Goal: Communication & Community: Answer question/provide support

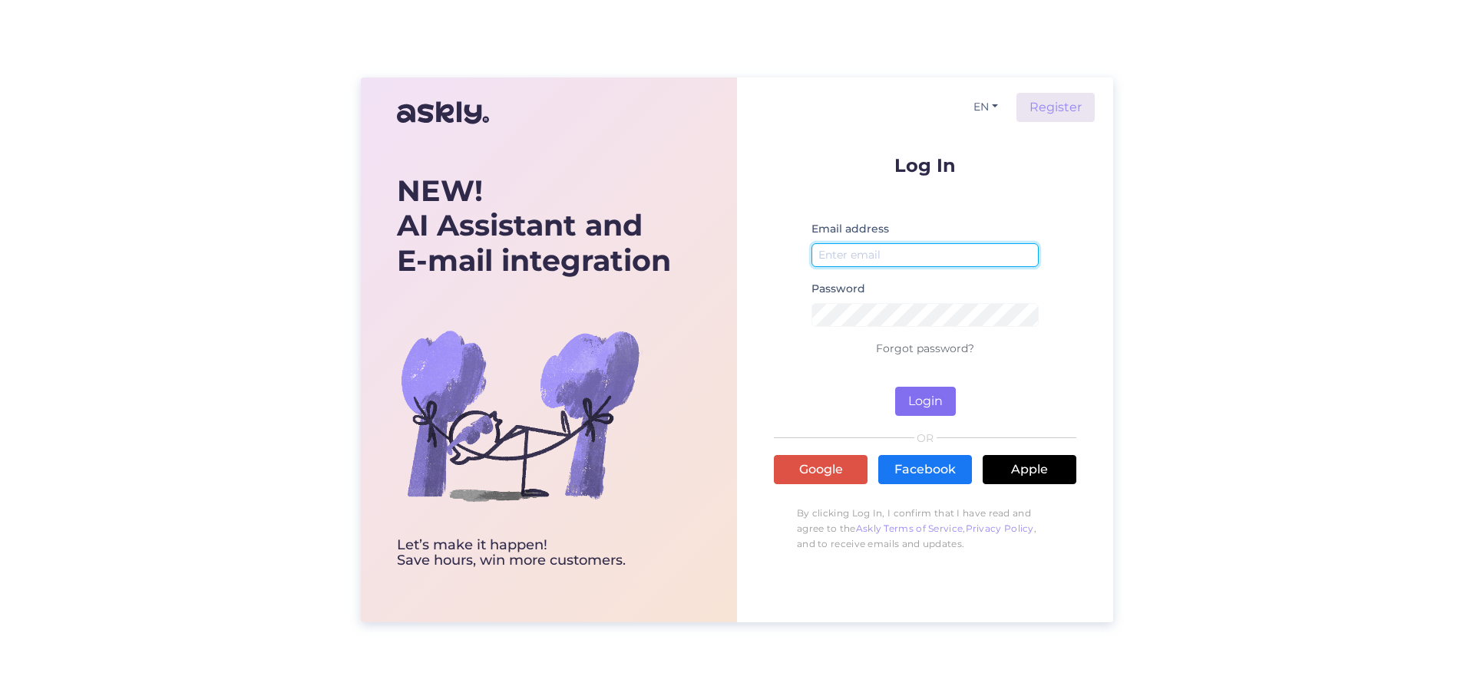
type input "[EMAIL_ADDRESS][DOMAIN_NAME]"
click at [932, 393] on button "Login" at bounding box center [925, 401] width 61 height 29
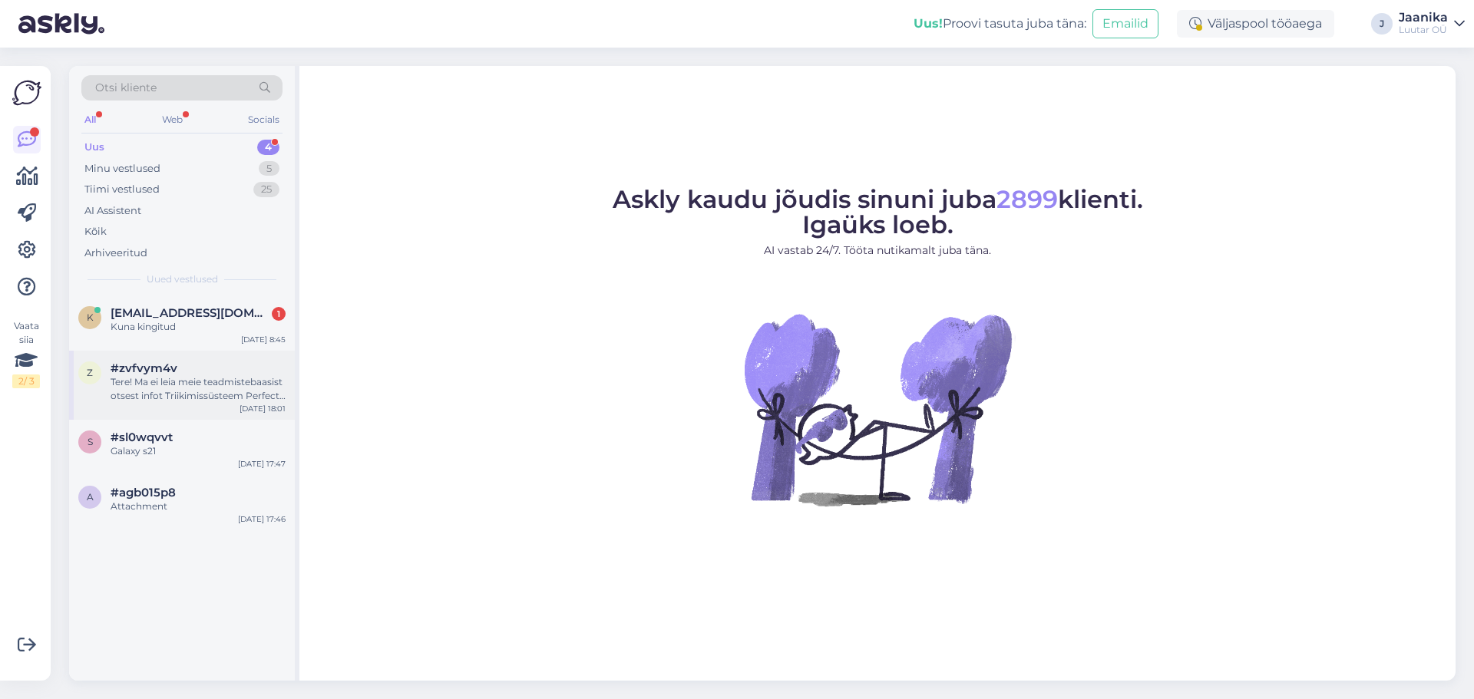
click at [190, 392] on div "Tere! Ma ei leia meie teadmistebaasist otsest infot Triikimissüsteem Perfect Ca…" at bounding box center [198, 389] width 175 height 28
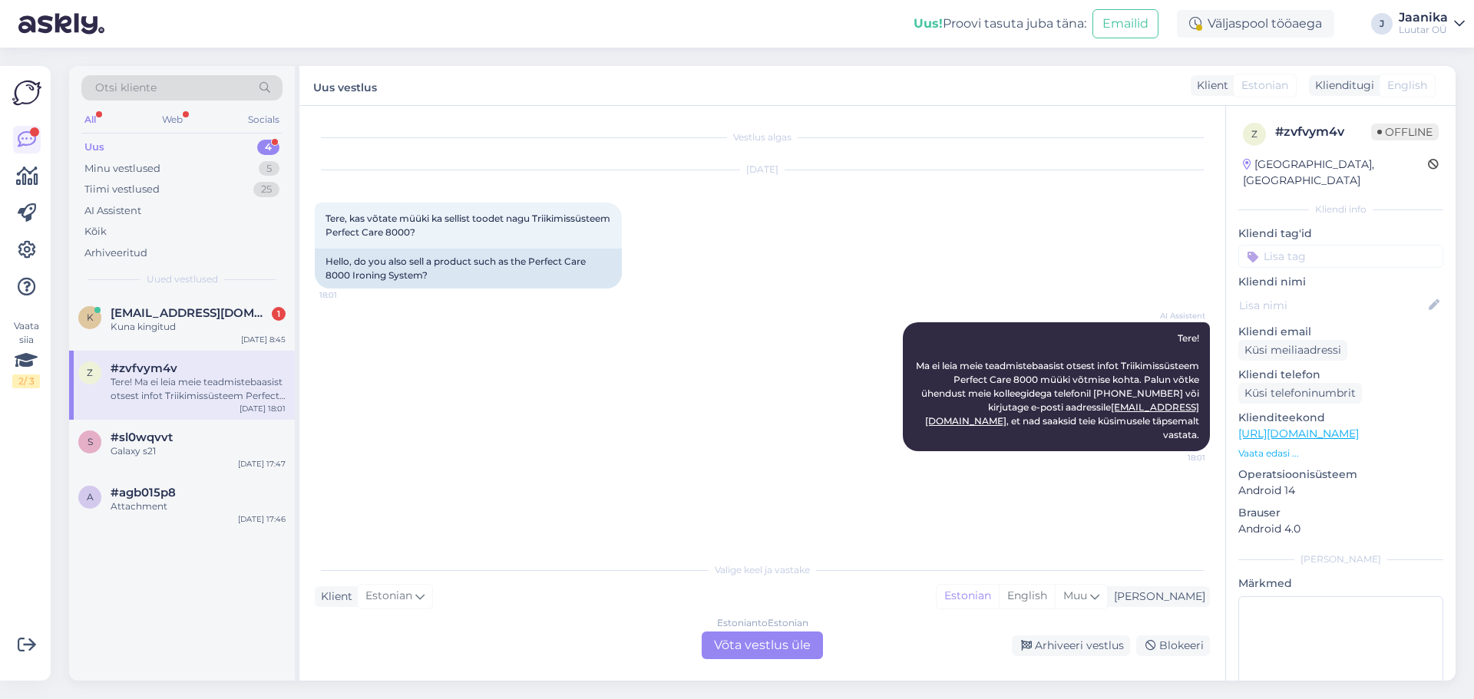
click at [775, 654] on div "Estonian to Estonian Võta vestlus üle" at bounding box center [762, 646] width 121 height 28
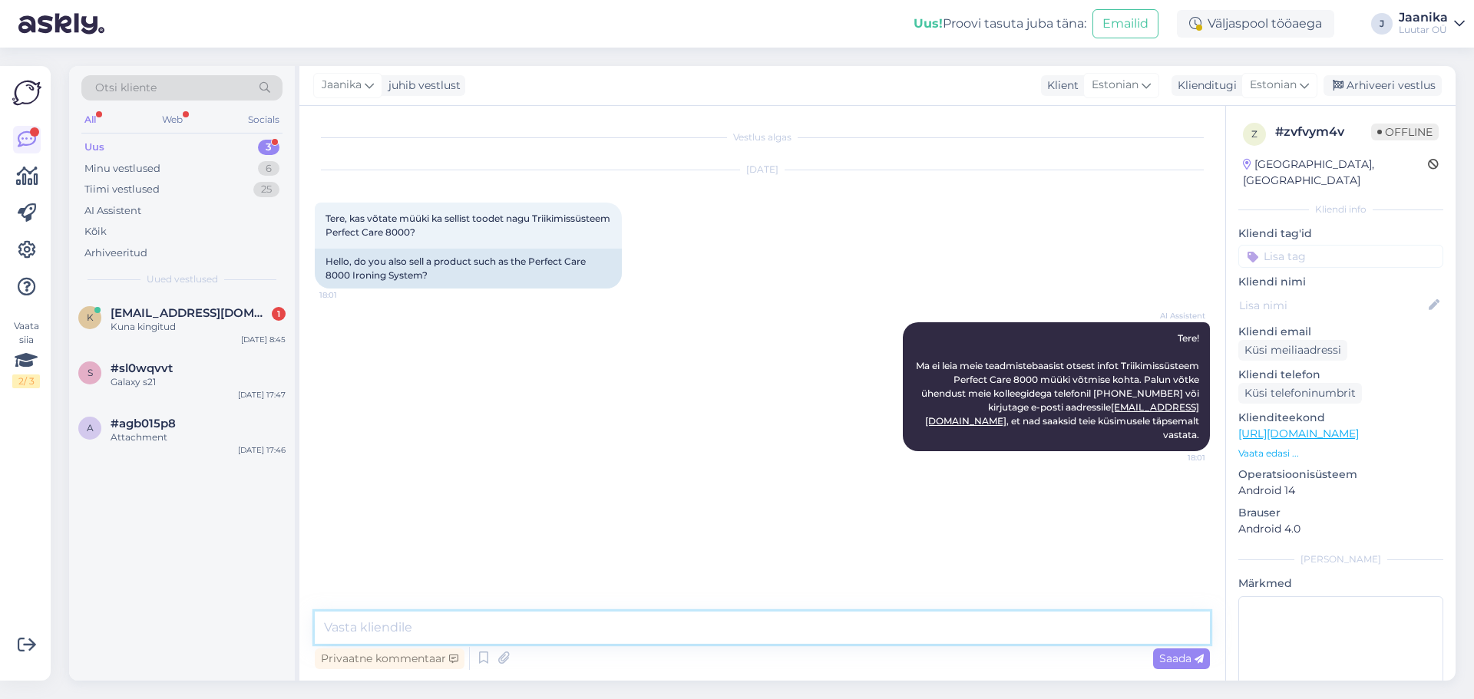
click at [564, 620] on textarea at bounding box center [762, 628] width 895 height 32
type textarea "Tere!"
click at [564, 630] on textarea at bounding box center [762, 628] width 895 height 32
type textarea "SEllele tootele pakuksime komisjonimüügi võimalust"
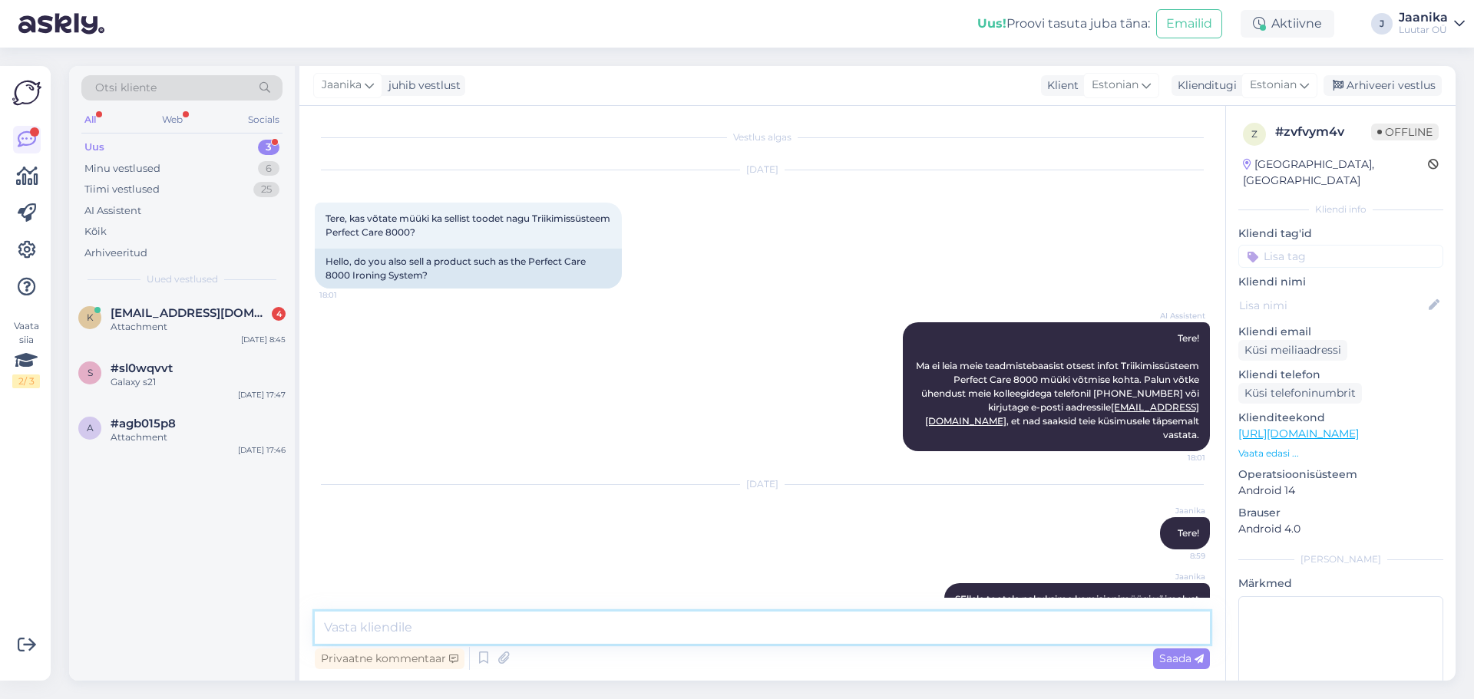
scroll to position [21, 0]
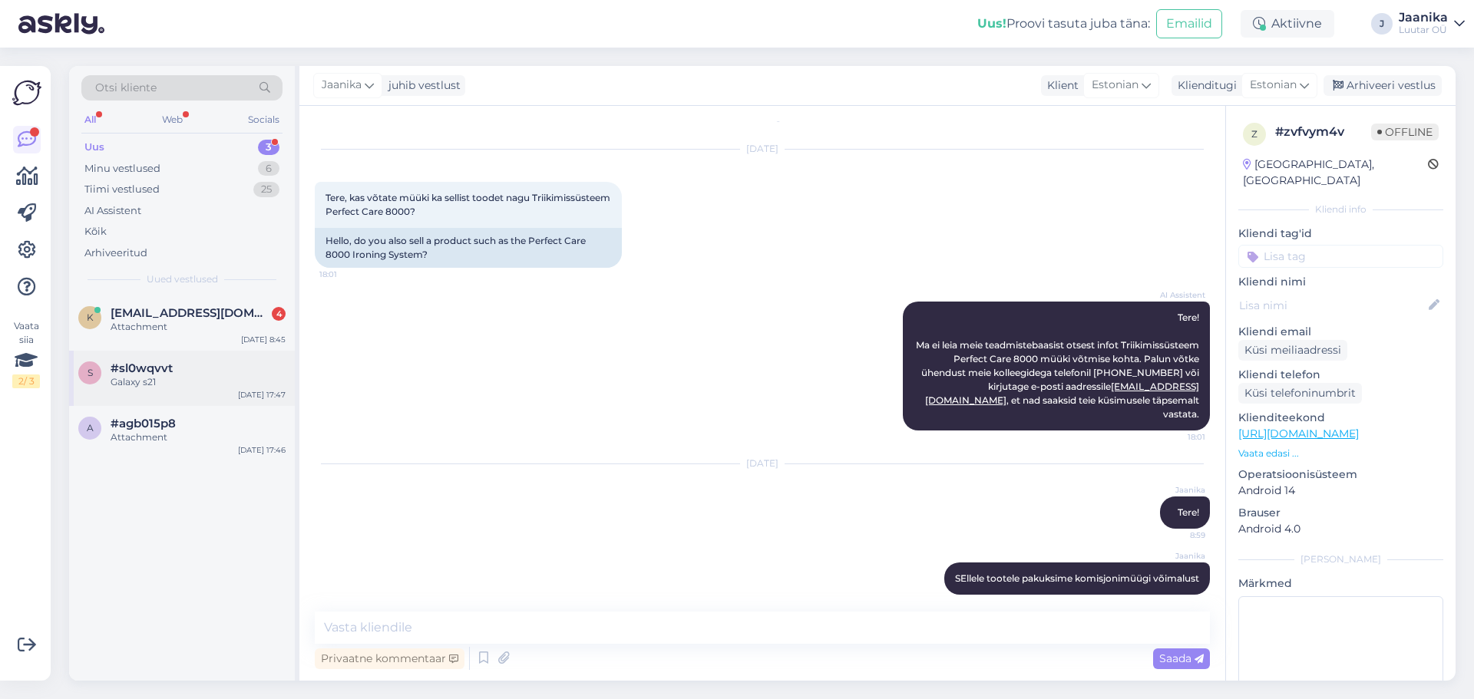
click at [181, 392] on div "s #sl0wqvvt Galaxy s21 [DATE] 17:47" at bounding box center [182, 378] width 226 height 55
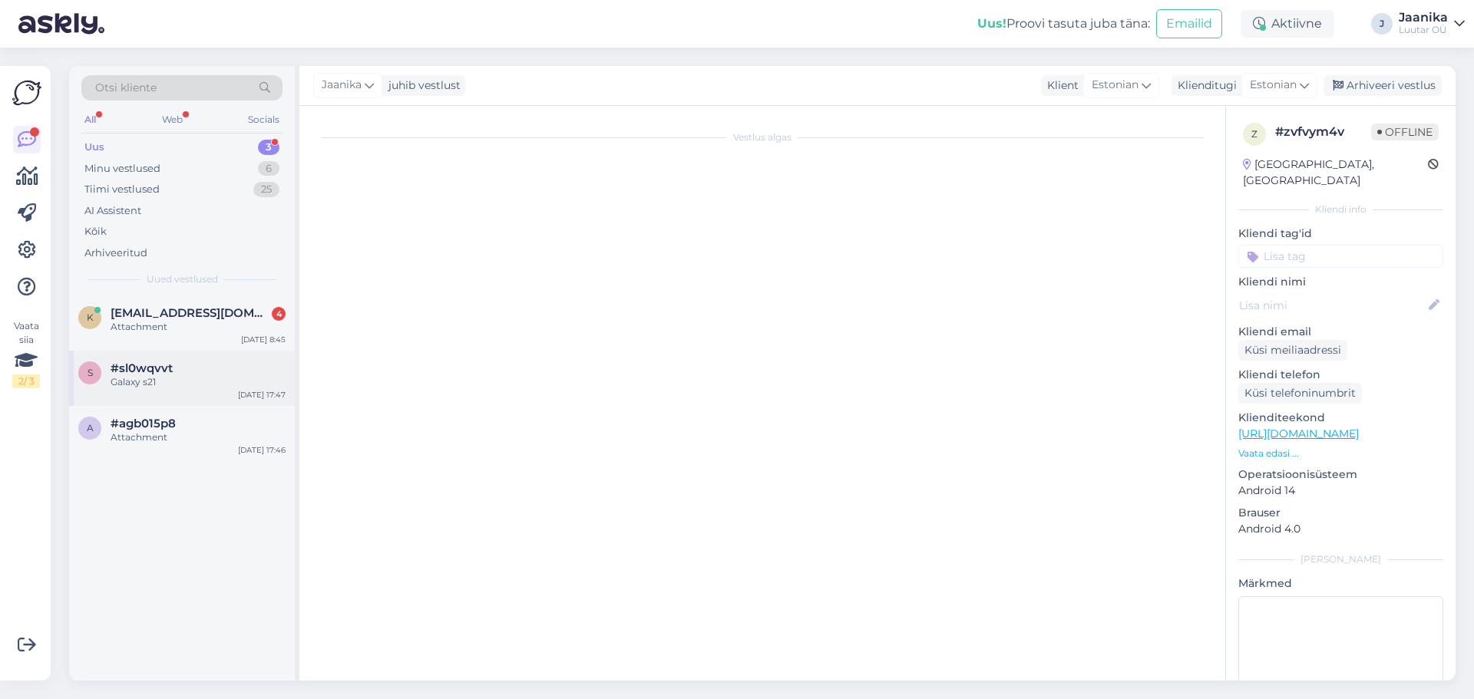
scroll to position [1043, 0]
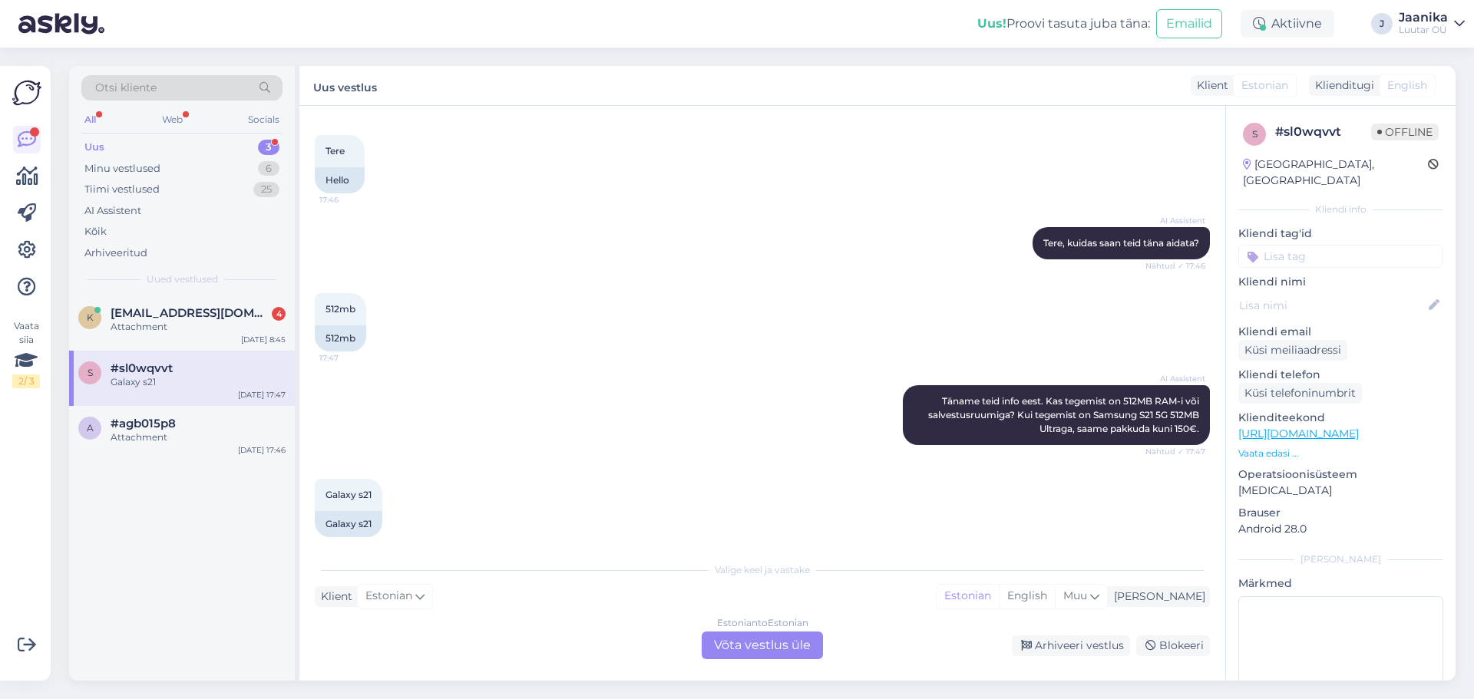
click at [797, 639] on div "Estonian to Estonian Võta vestlus üle" at bounding box center [762, 646] width 121 height 28
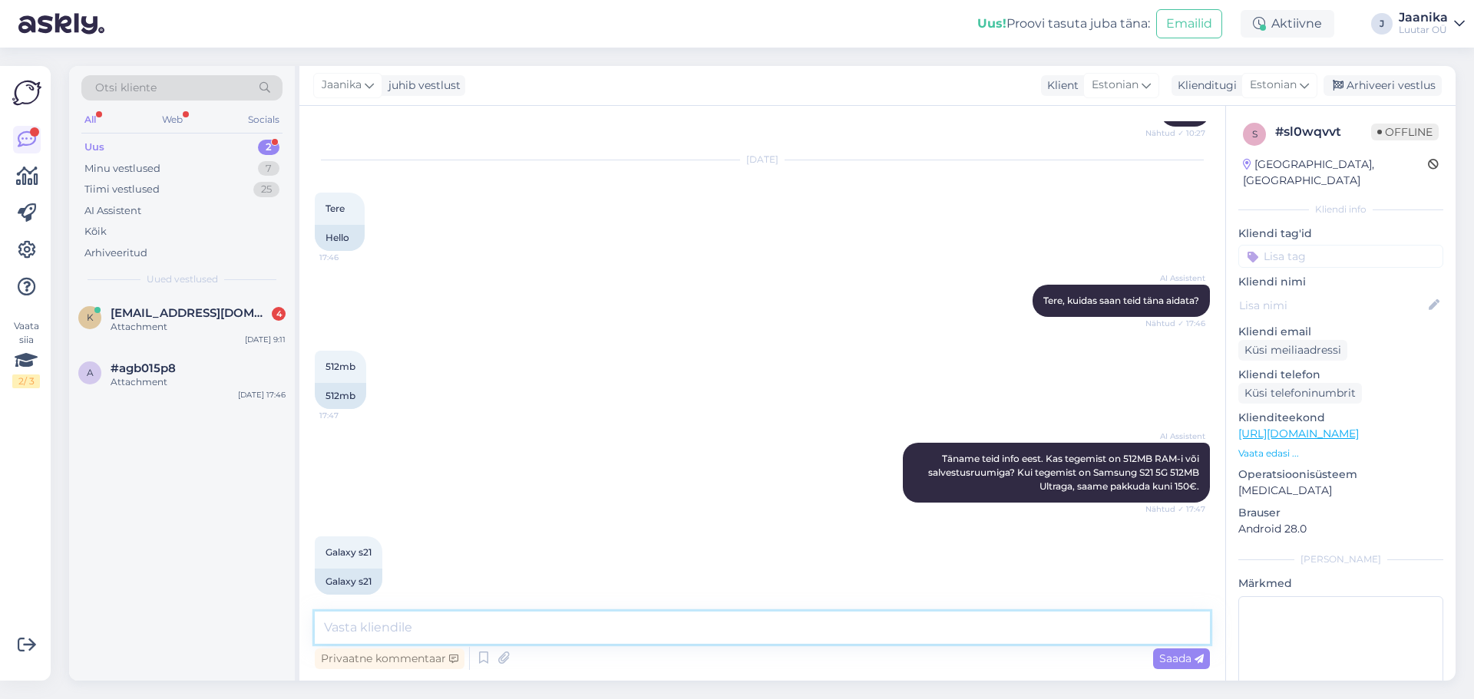
click at [647, 629] on textarea at bounding box center [762, 628] width 895 height 32
type textarea "Tere"
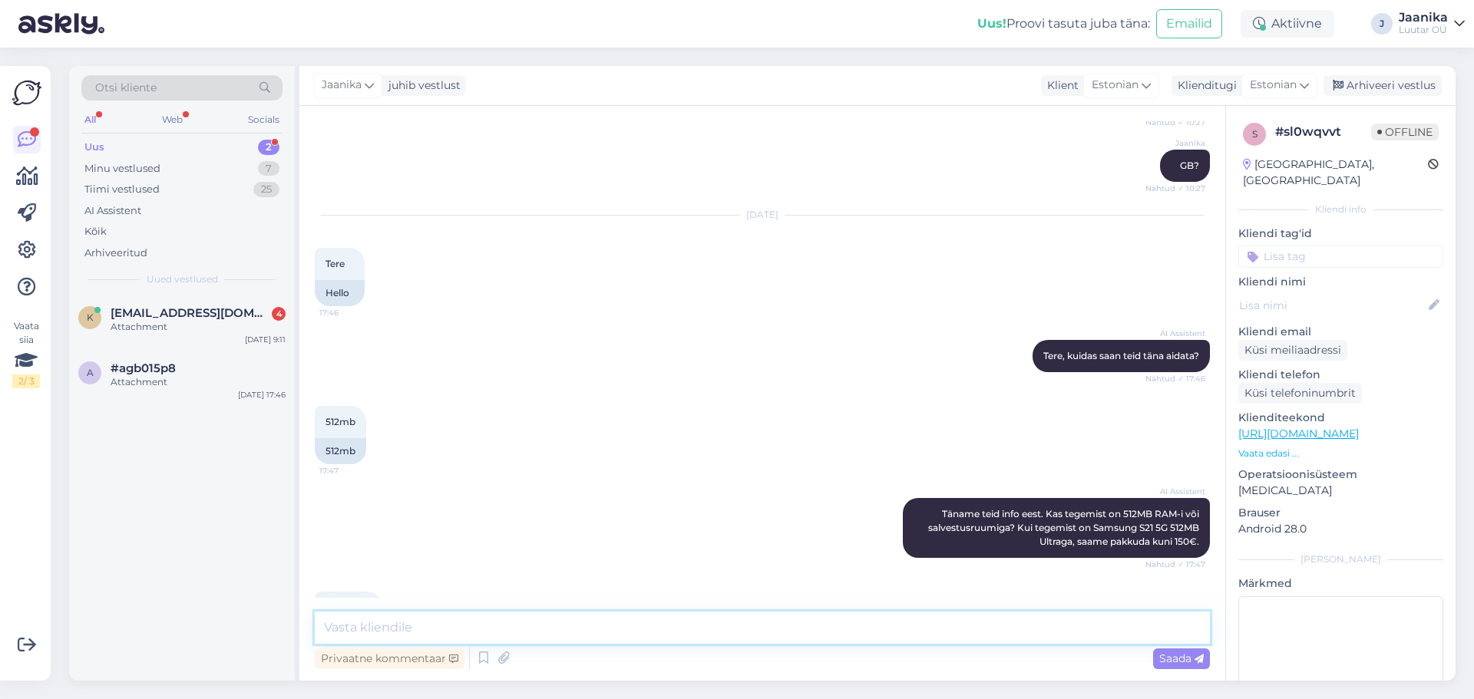
scroll to position [1083, 0]
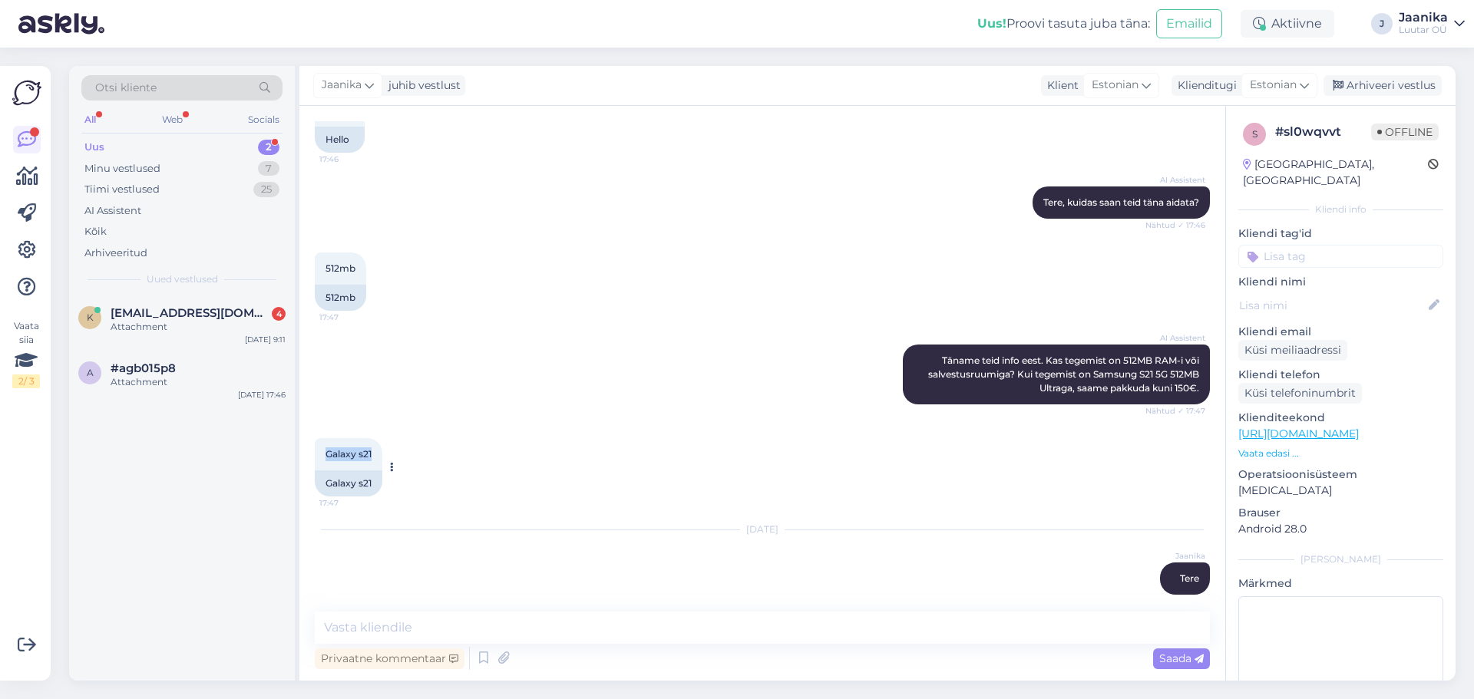
copy span "Galaxy s21"
drag, startPoint x: 326, startPoint y: 437, endPoint x: 379, endPoint y: 435, distance: 53.8
click at [379, 438] on div "Galaxy s21 17:47" at bounding box center [349, 454] width 68 height 32
click at [599, 622] on textarea at bounding box center [762, 628] width 895 height 32
type textarea "u"
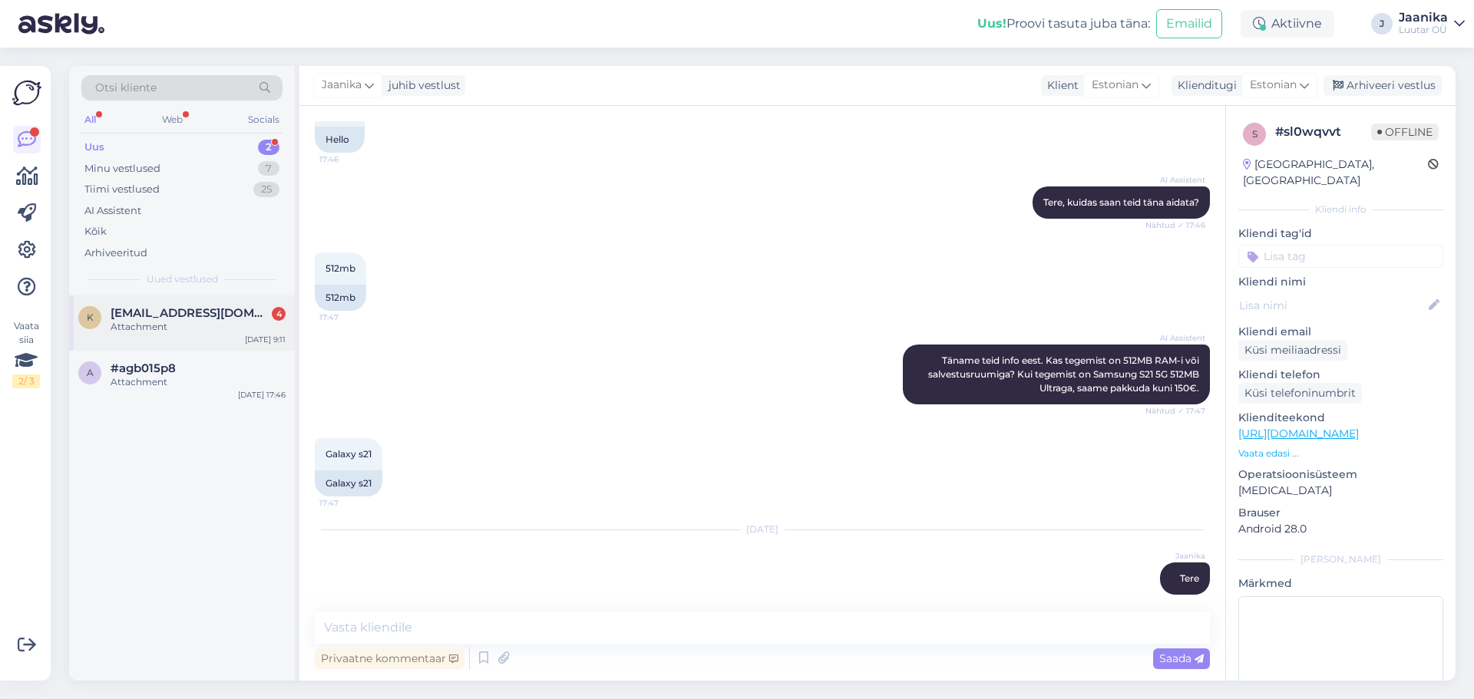
click at [127, 331] on div "Attachment" at bounding box center [198, 327] width 175 height 14
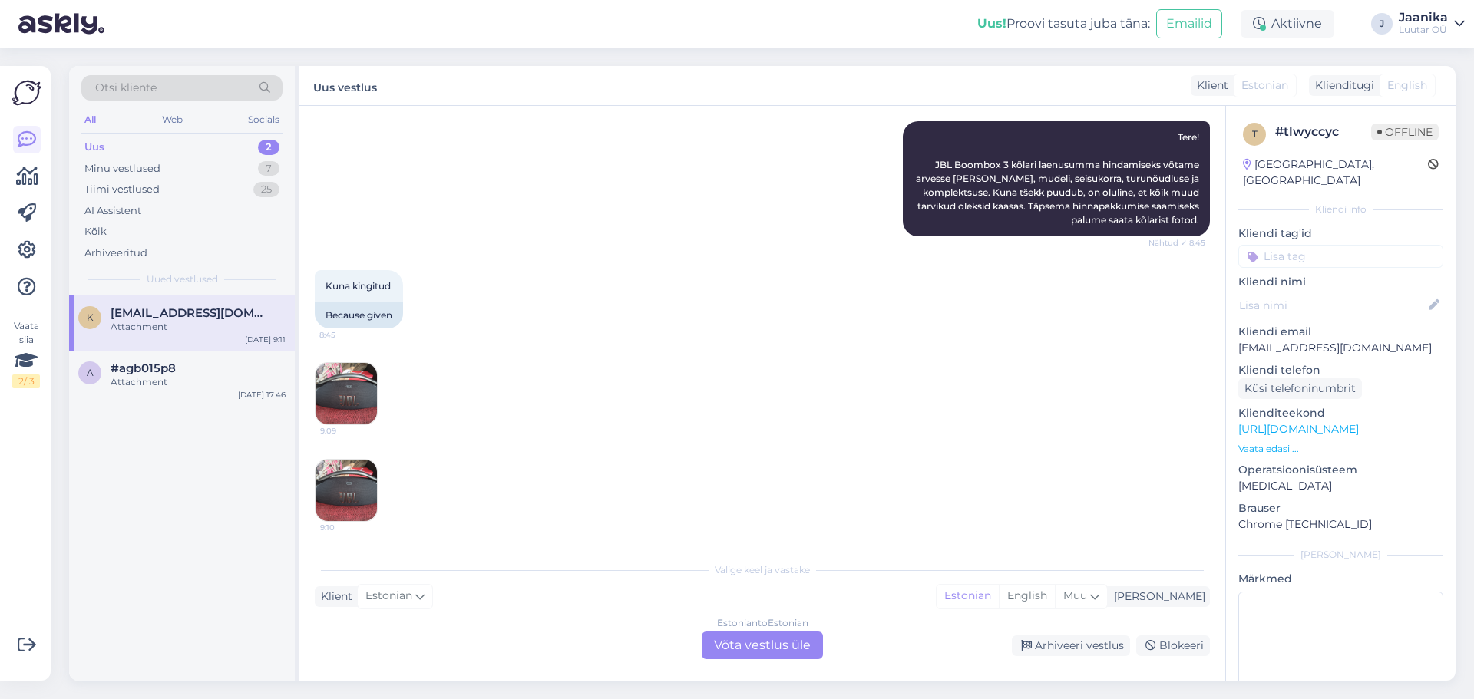
scroll to position [54, 0]
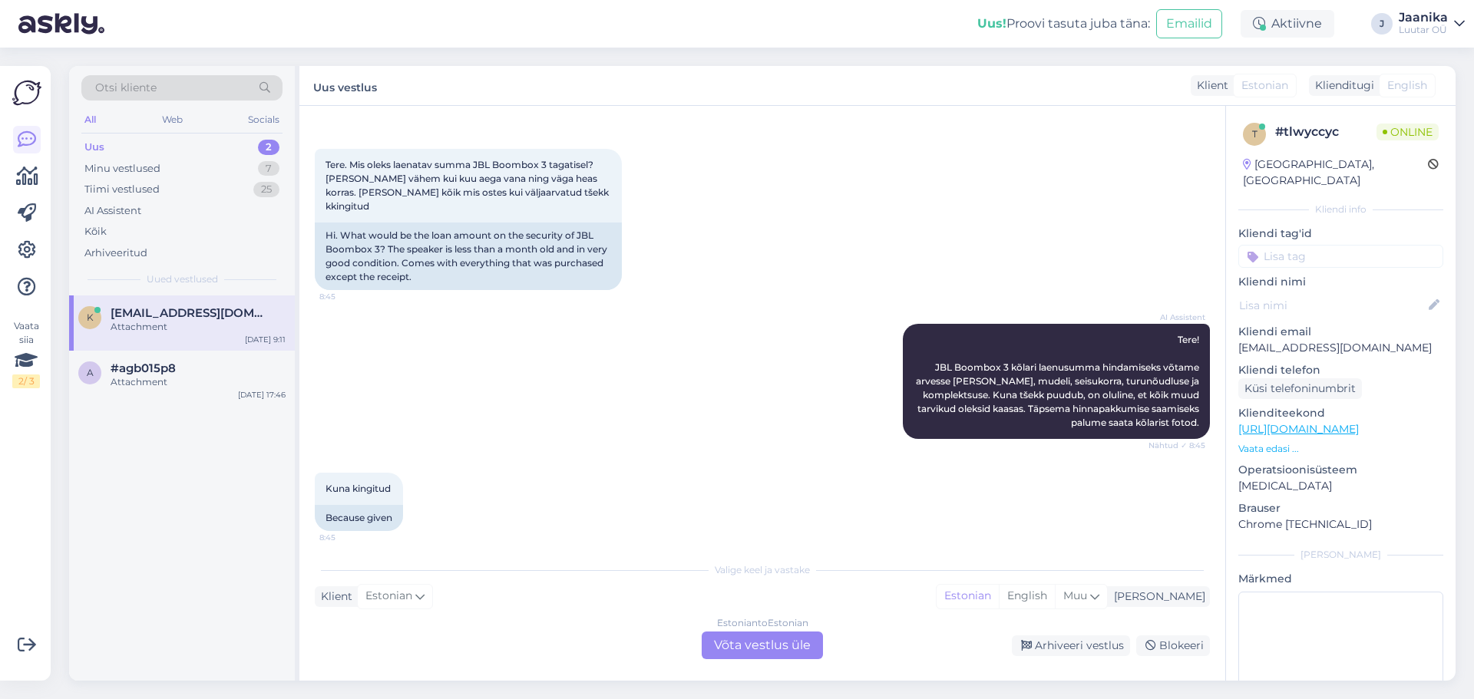
click at [733, 646] on div "Estonian to Estonian Võta vestlus üle" at bounding box center [762, 646] width 121 height 28
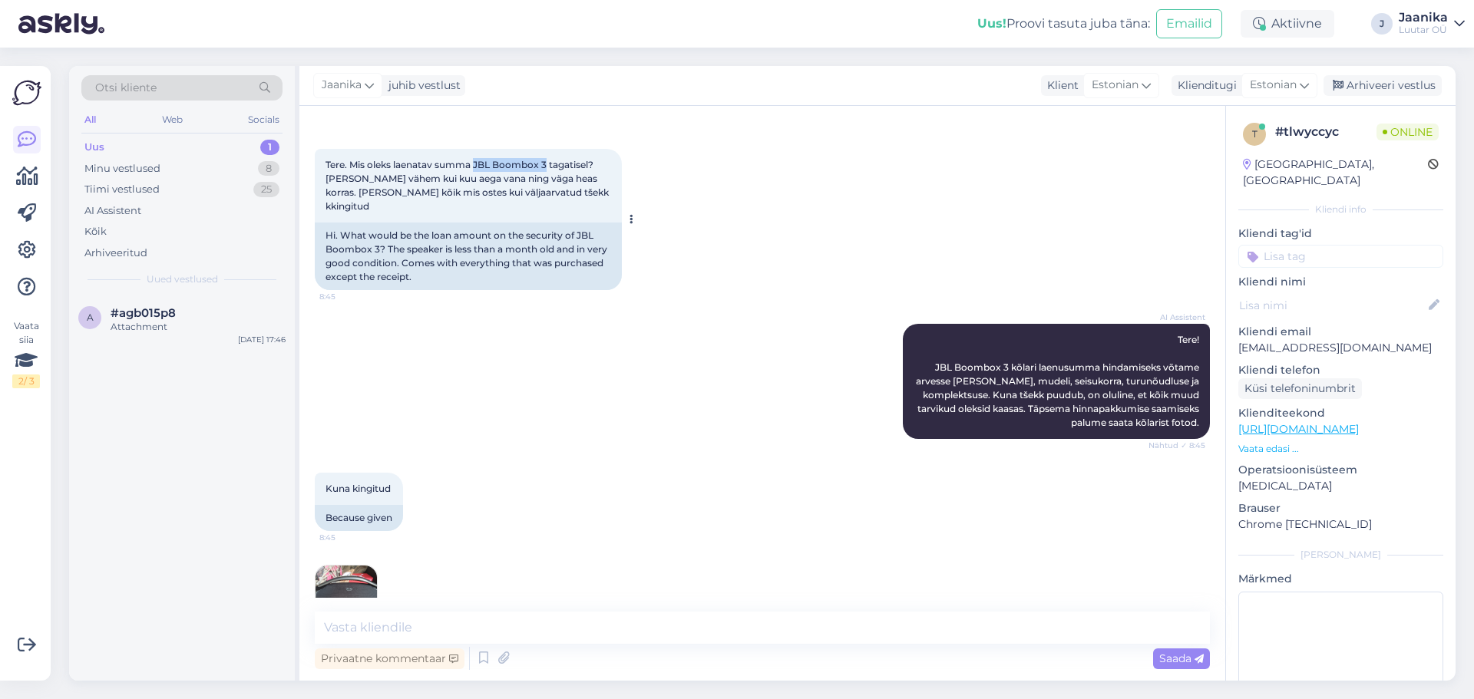
drag, startPoint x: 547, startPoint y: 165, endPoint x: 474, endPoint y: 163, distance: 73.0
click at [474, 163] on span "Tere. Mis oleks laenatav summa JBL Boombox 3 tagatisel? [PERSON_NAME] vähem kui…" at bounding box center [469, 185] width 286 height 53
copy span "JBL Boombox 3"
click at [524, 625] on textarea at bounding box center [762, 628] width 895 height 32
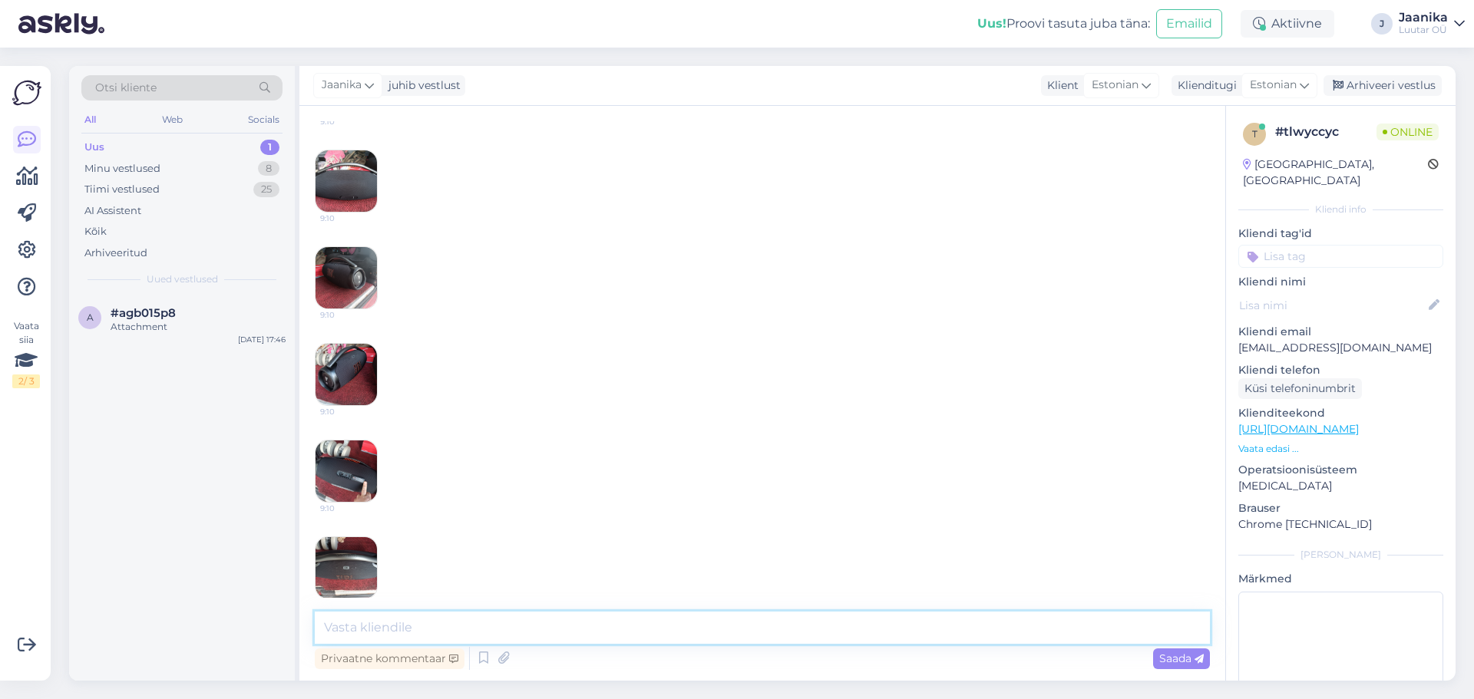
scroll to position [764, 0]
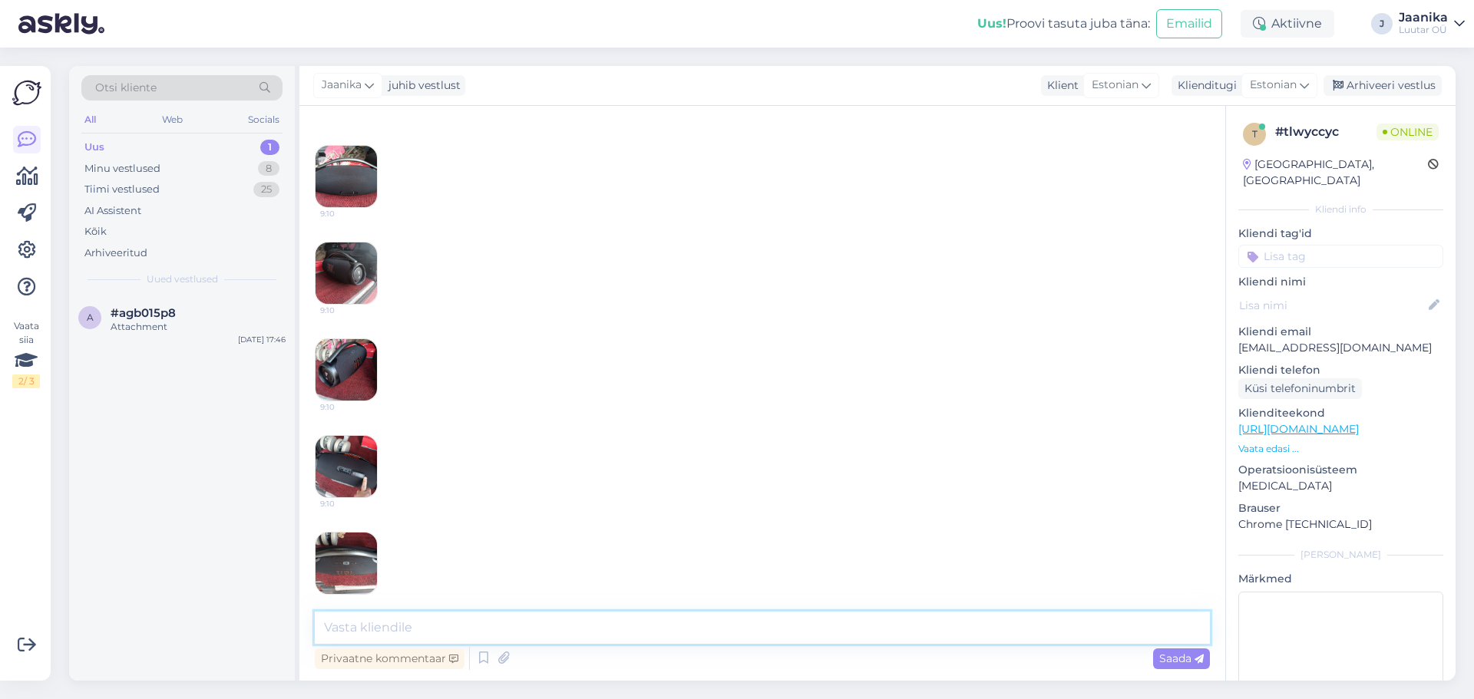
click at [447, 633] on textarea at bounding box center [762, 628] width 895 height 32
type textarea "Tere!"
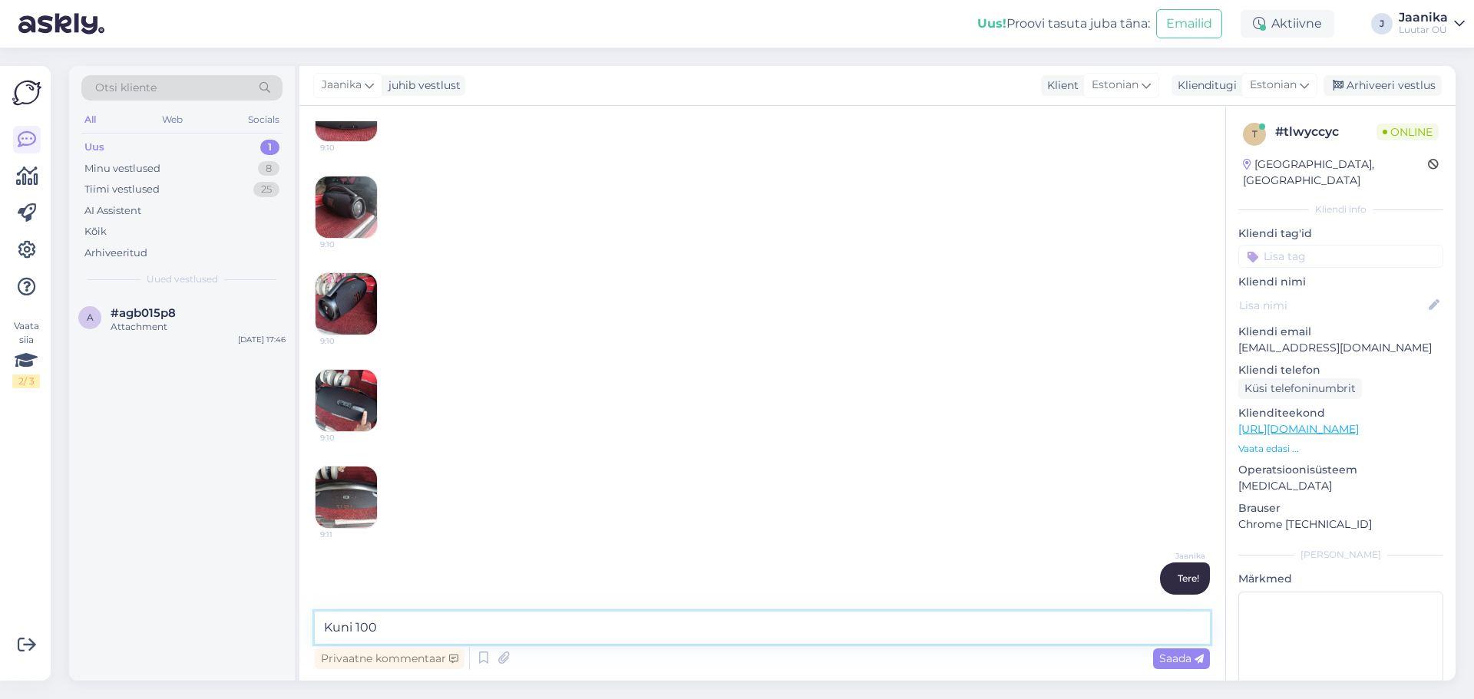
type textarea "Kuni 100€"
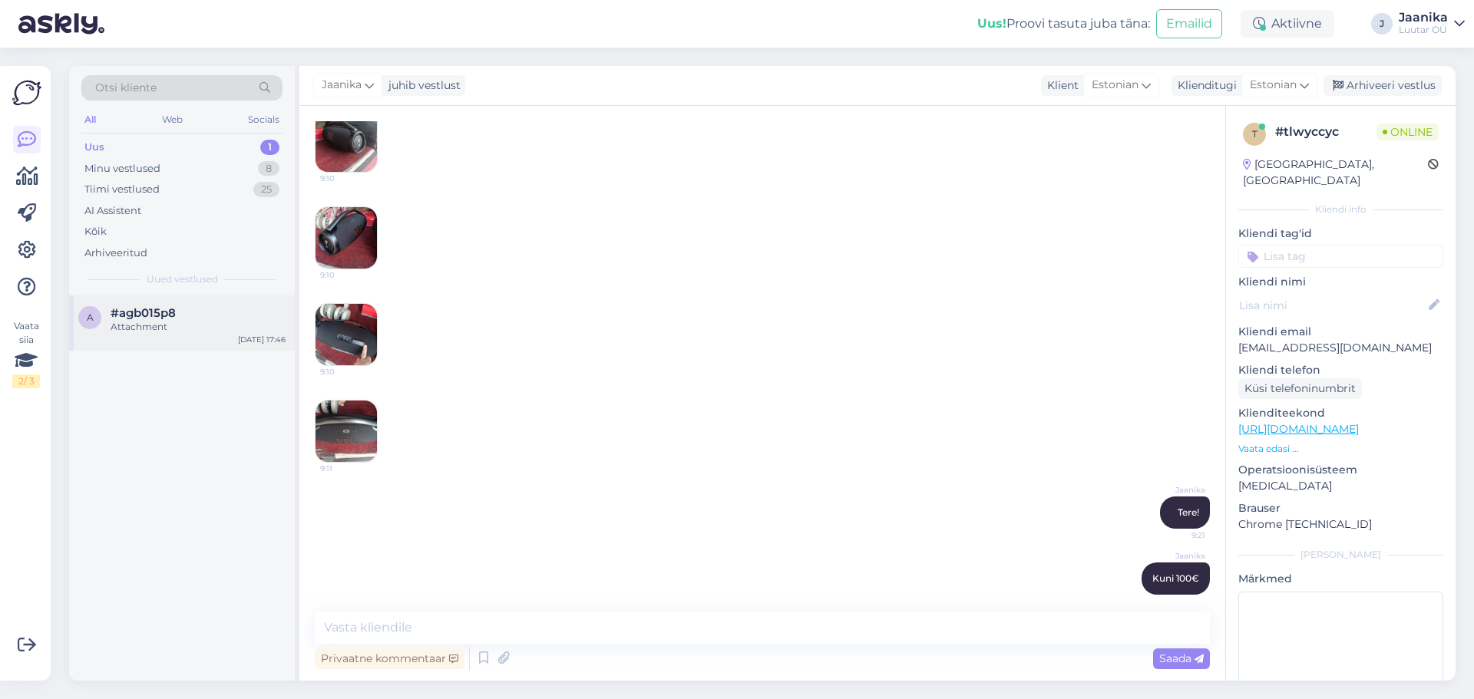
click at [145, 318] on span "#agb015p8" at bounding box center [143, 313] width 65 height 14
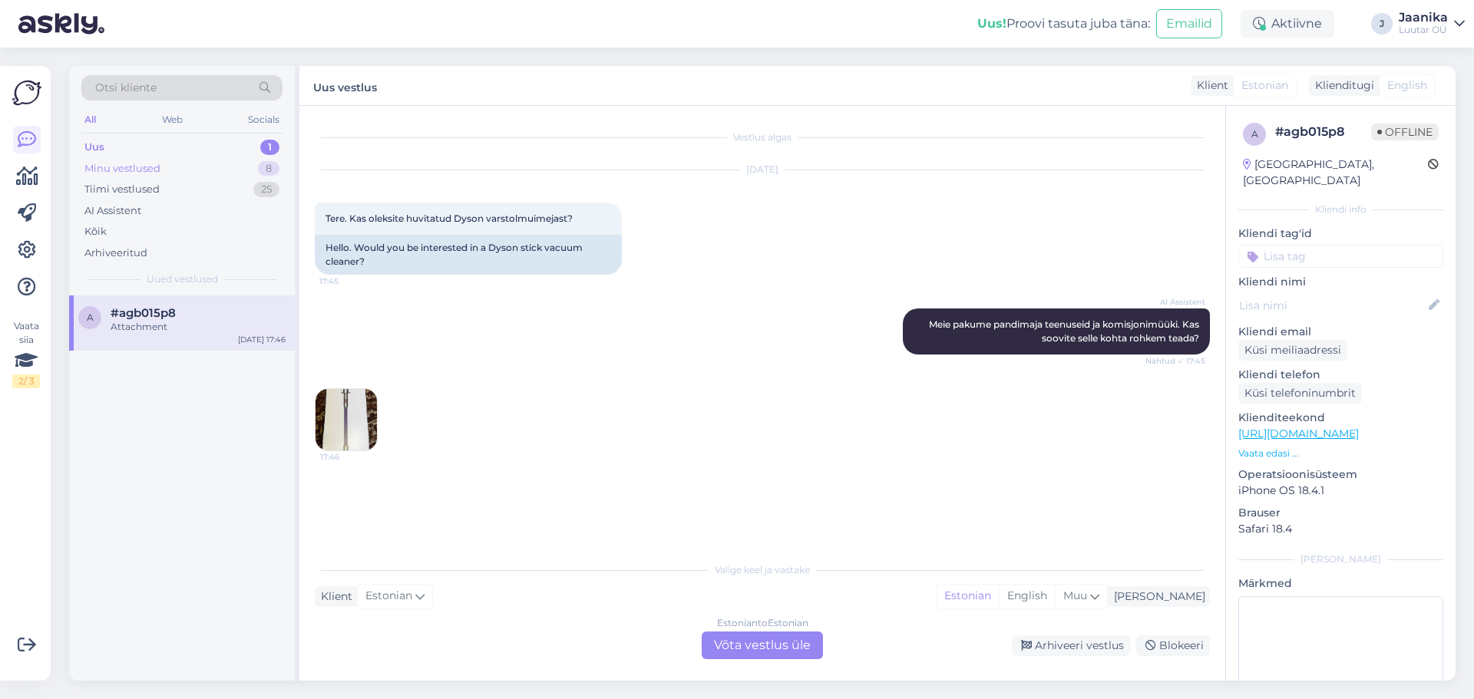
click at [141, 169] on div "Minu vestlused" at bounding box center [122, 168] width 76 height 15
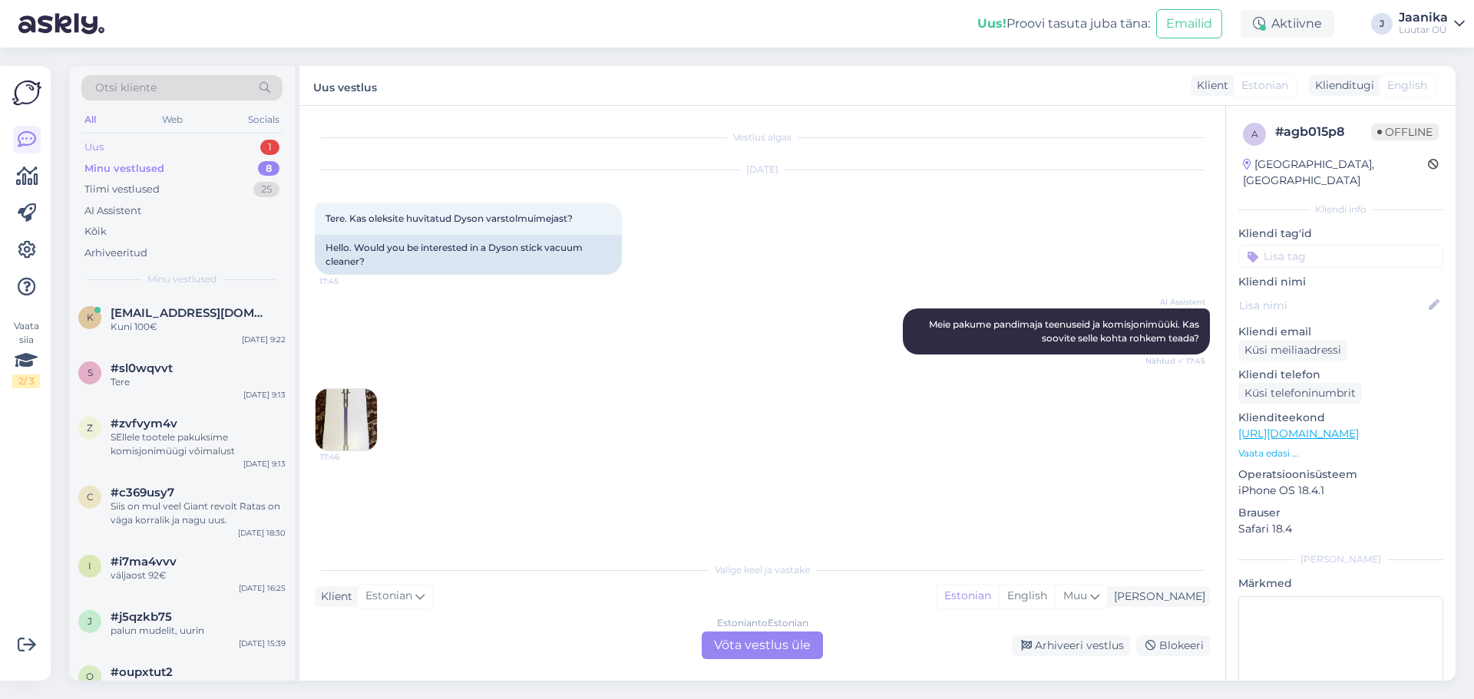
click at [120, 142] on div "Uus 1" at bounding box center [181, 147] width 201 height 21
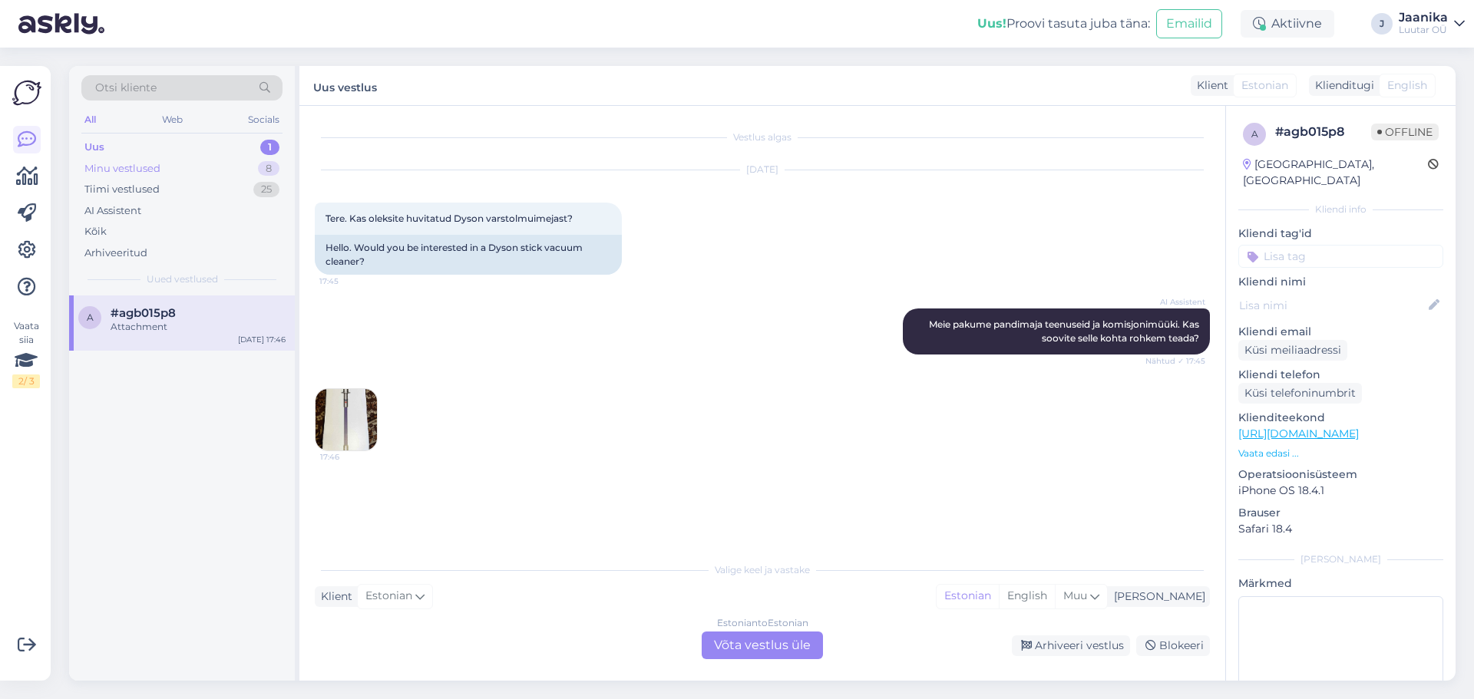
click at [125, 167] on div "Minu vestlused" at bounding box center [122, 168] width 76 height 15
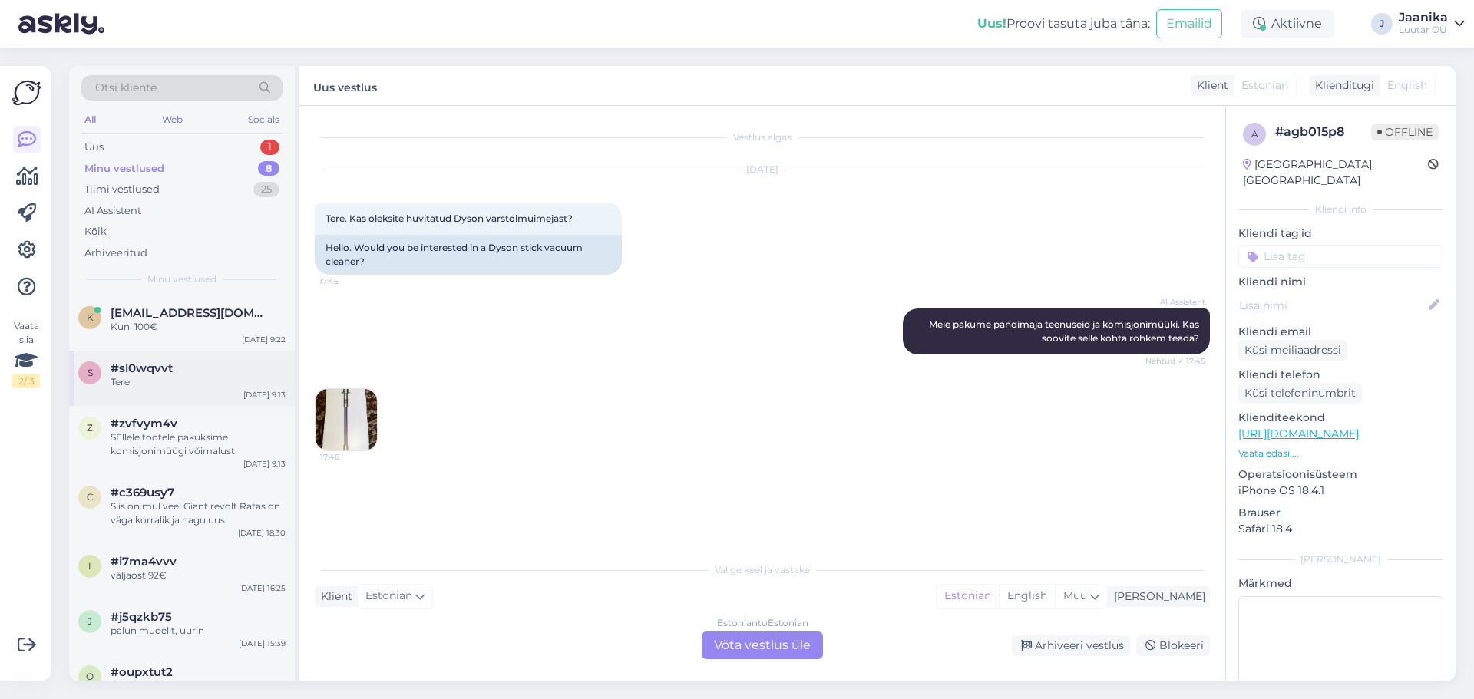
click at [151, 394] on div "s #sl0wqvvt Tere [DATE] 9:13" at bounding box center [182, 378] width 226 height 55
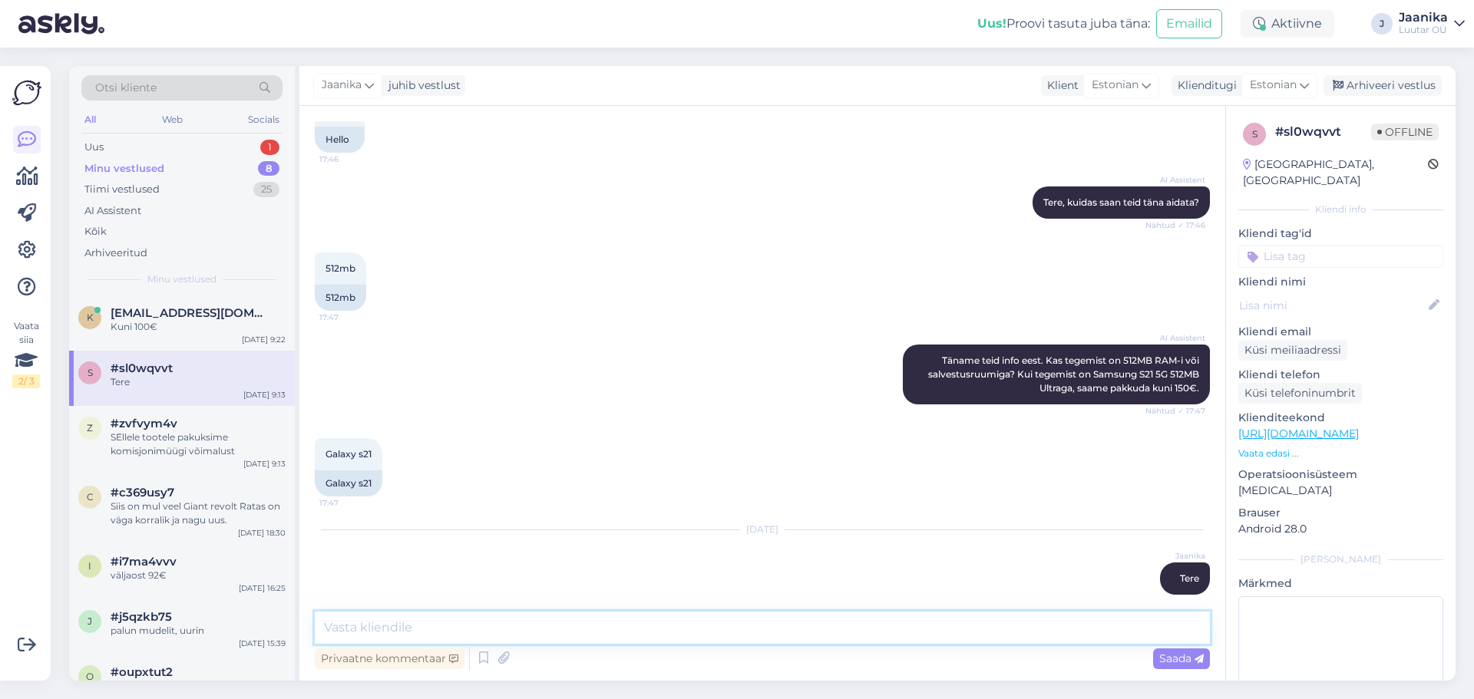
click at [524, 626] on textarea at bounding box center [762, 628] width 895 height 32
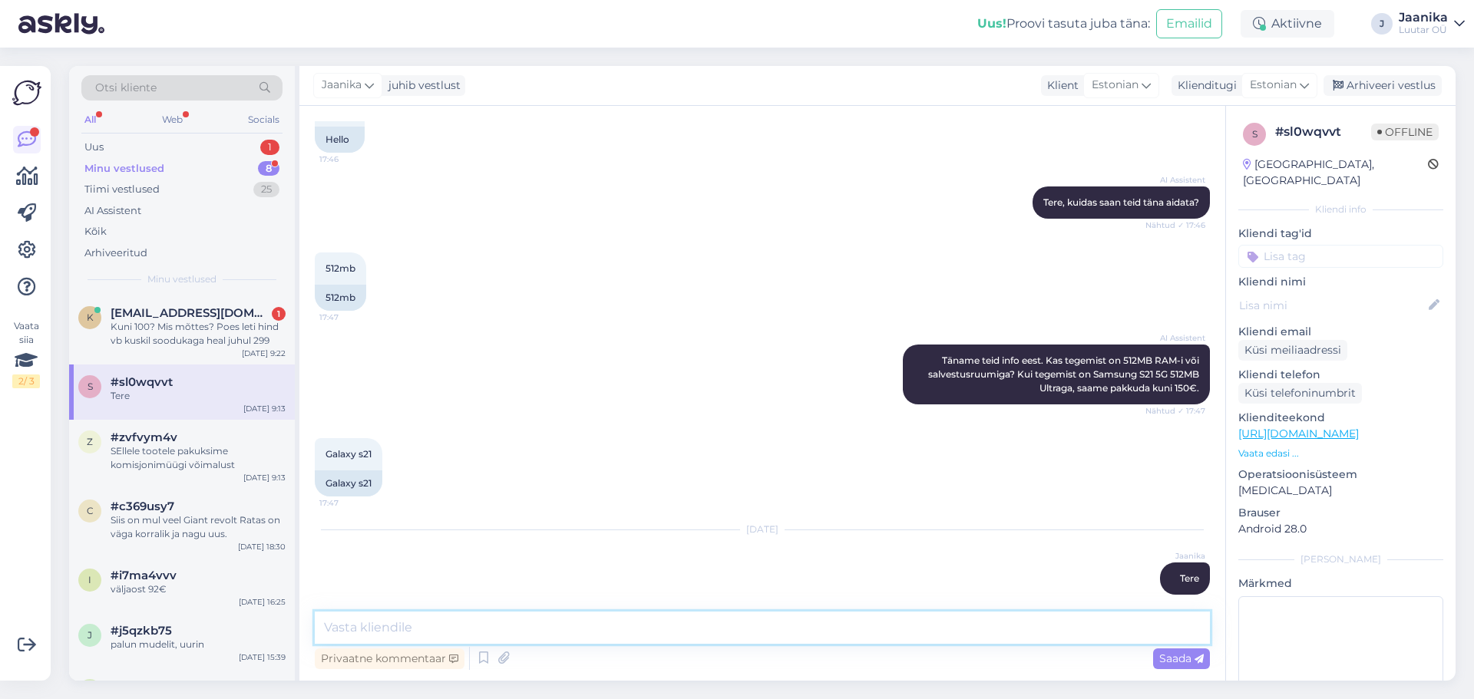
click at [650, 629] on textarea at bounding box center [762, 628] width 895 height 32
type textarea "teile on juba pakkumine tehtud kuni 150€"
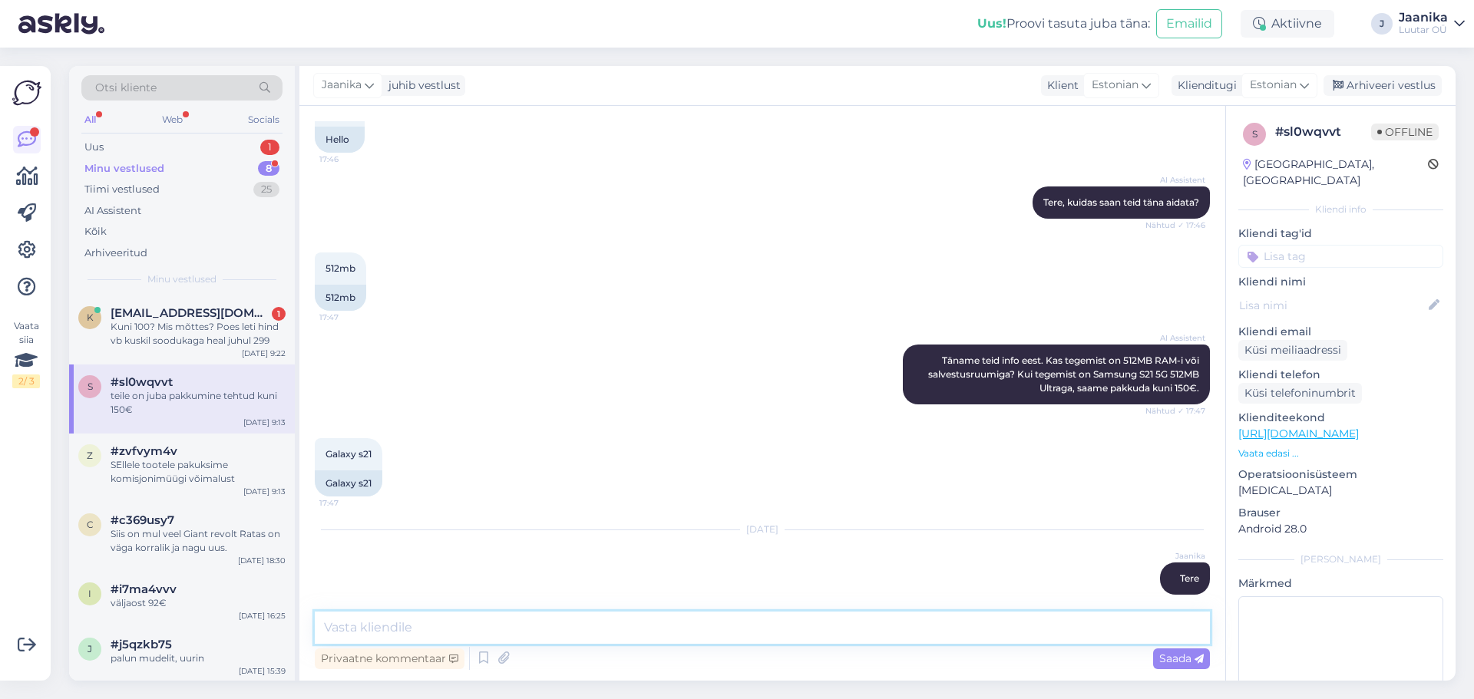
scroll to position [1149, 0]
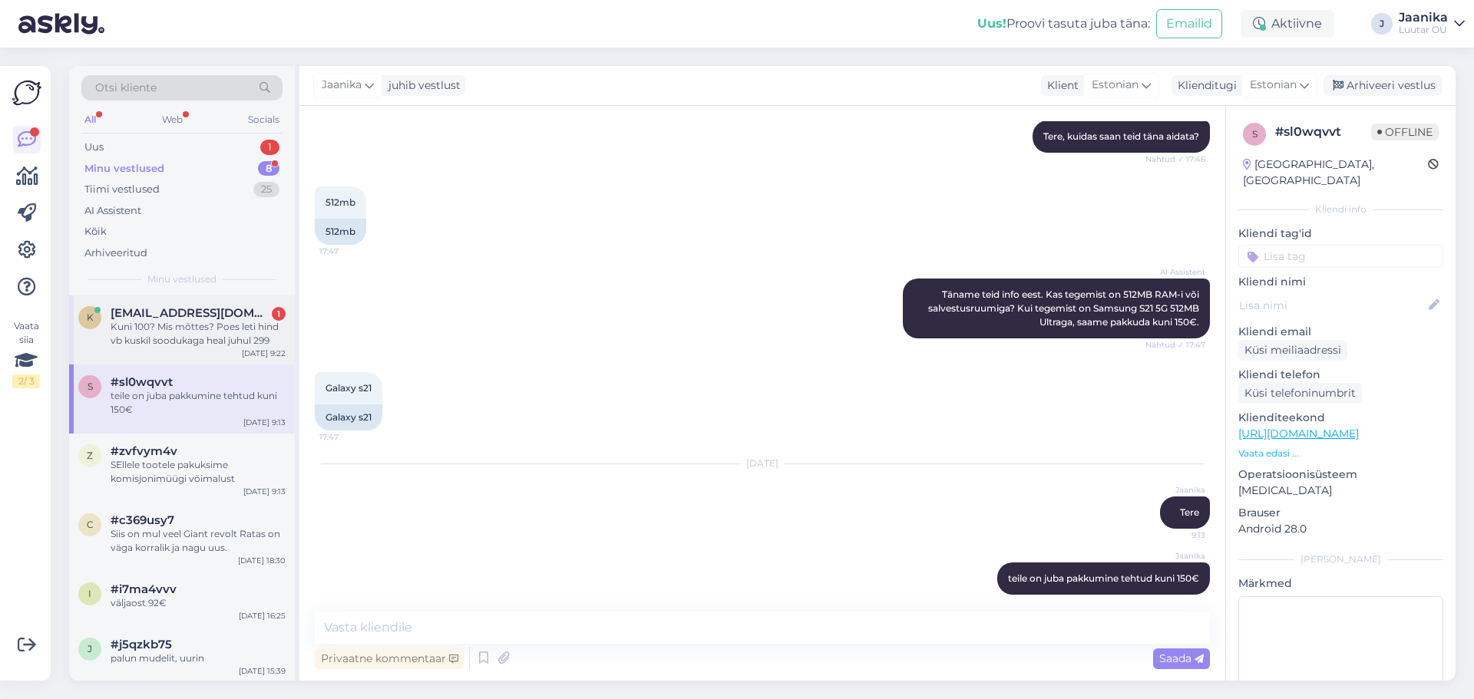
click at [188, 323] on div "Kuni 100? Mis mõttes? Poes leti hind vb kuskil soodukaga heal juhul 299" at bounding box center [198, 334] width 175 height 28
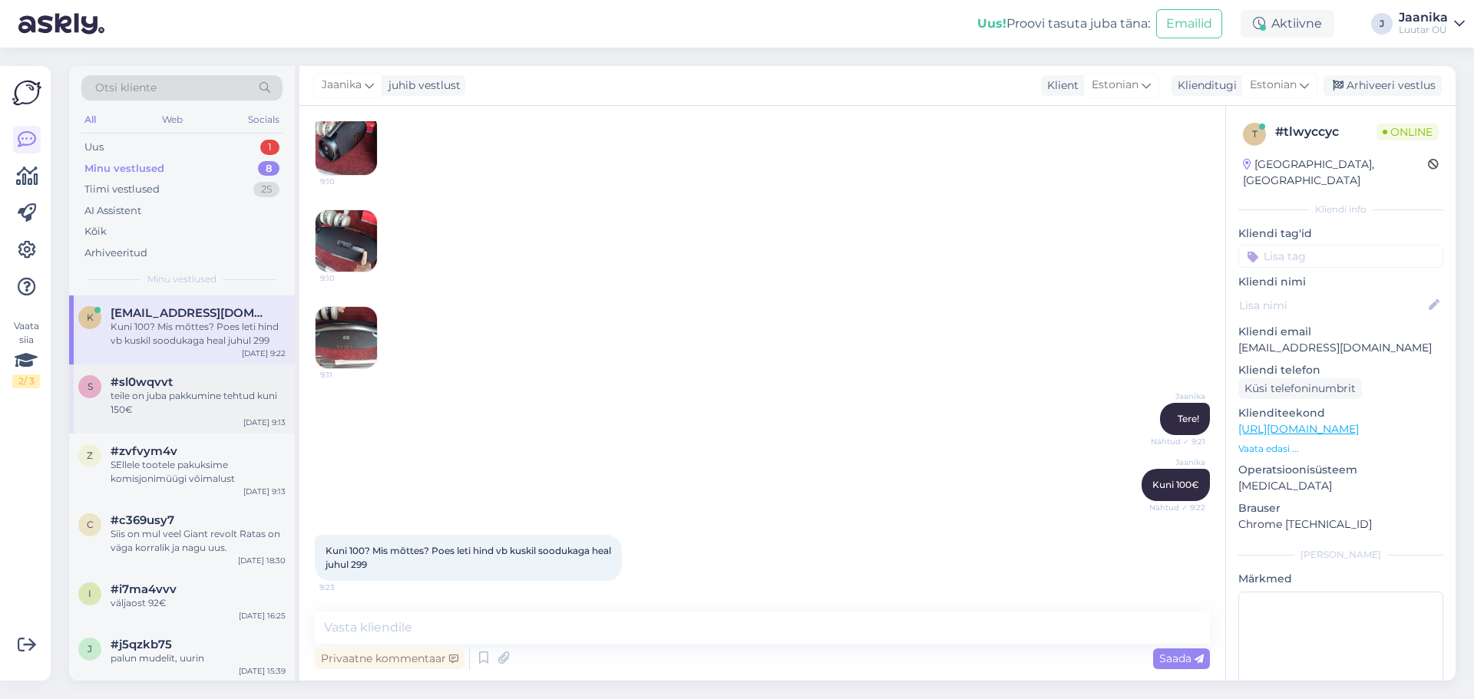
scroll to position [976, 0]
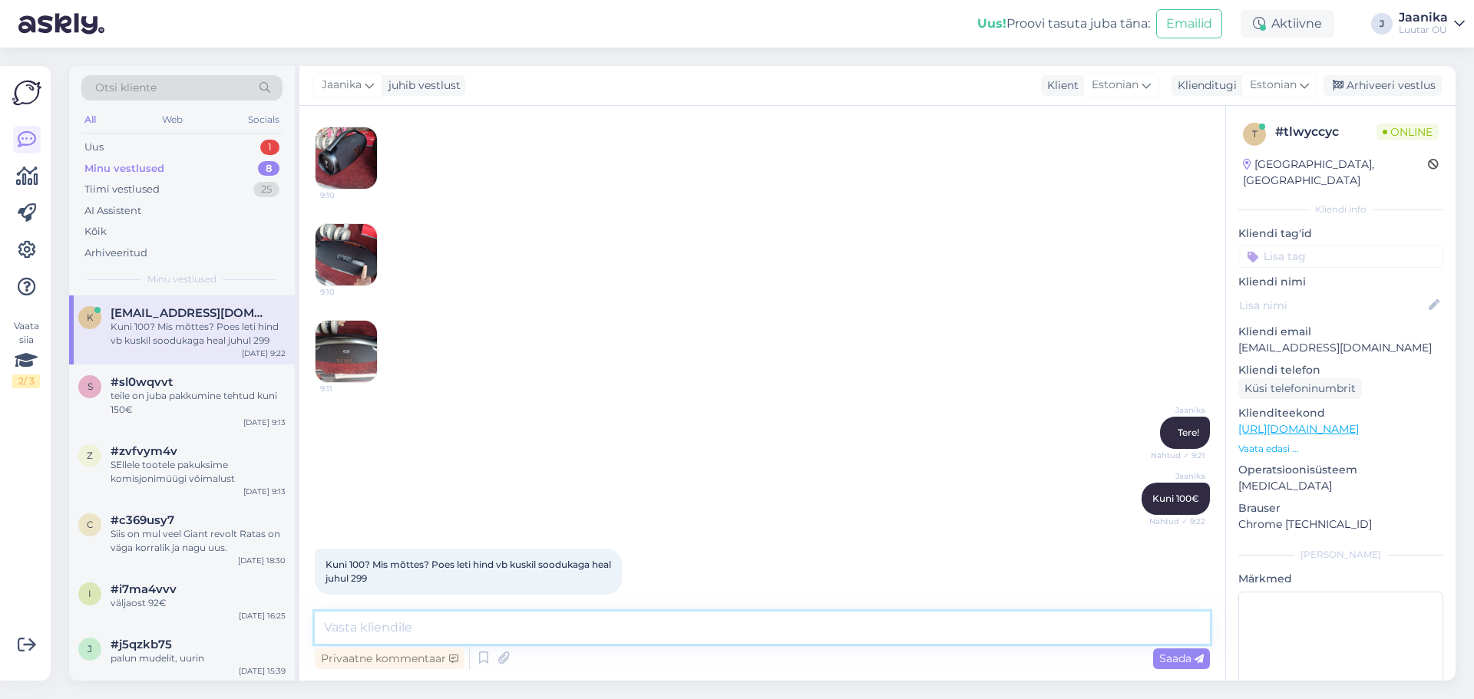
click at [419, 627] on textarea at bounding box center [762, 628] width 895 height 32
type textarea "see on meie pakkumine."
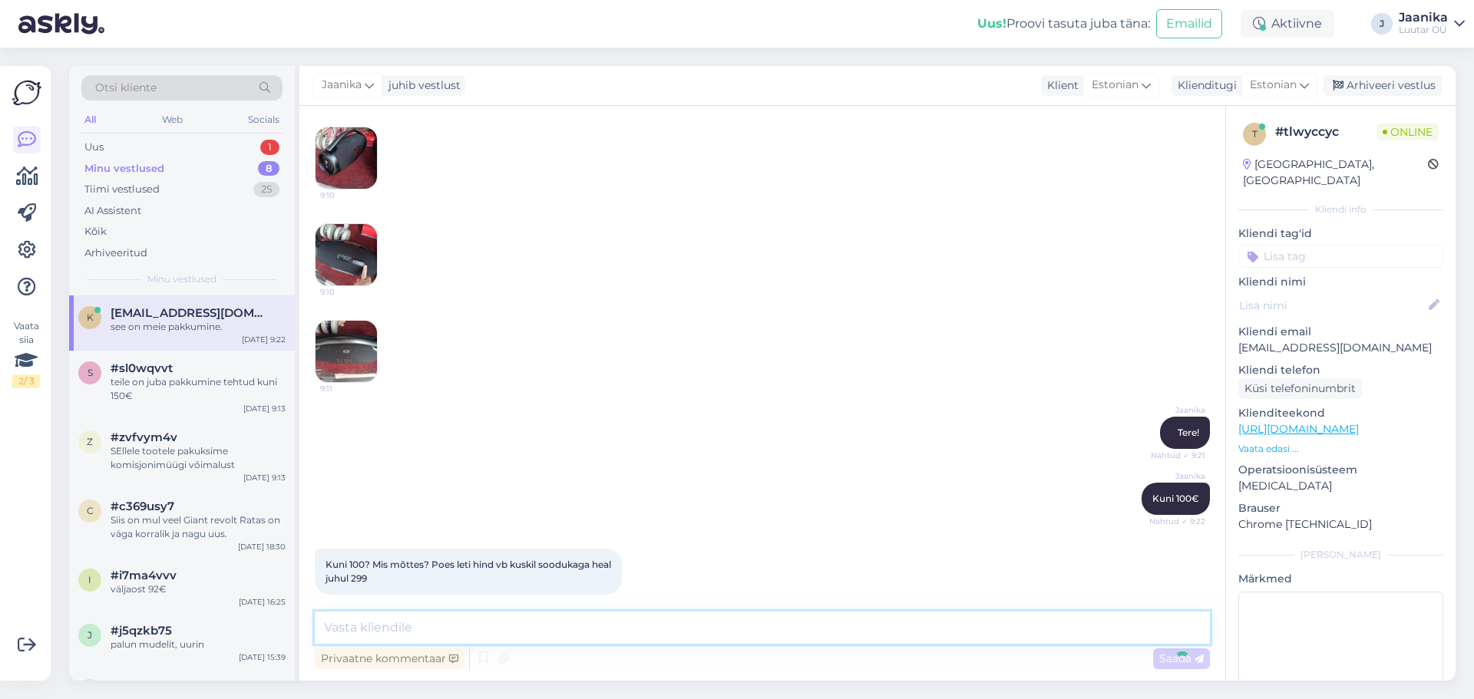
scroll to position [1042, 0]
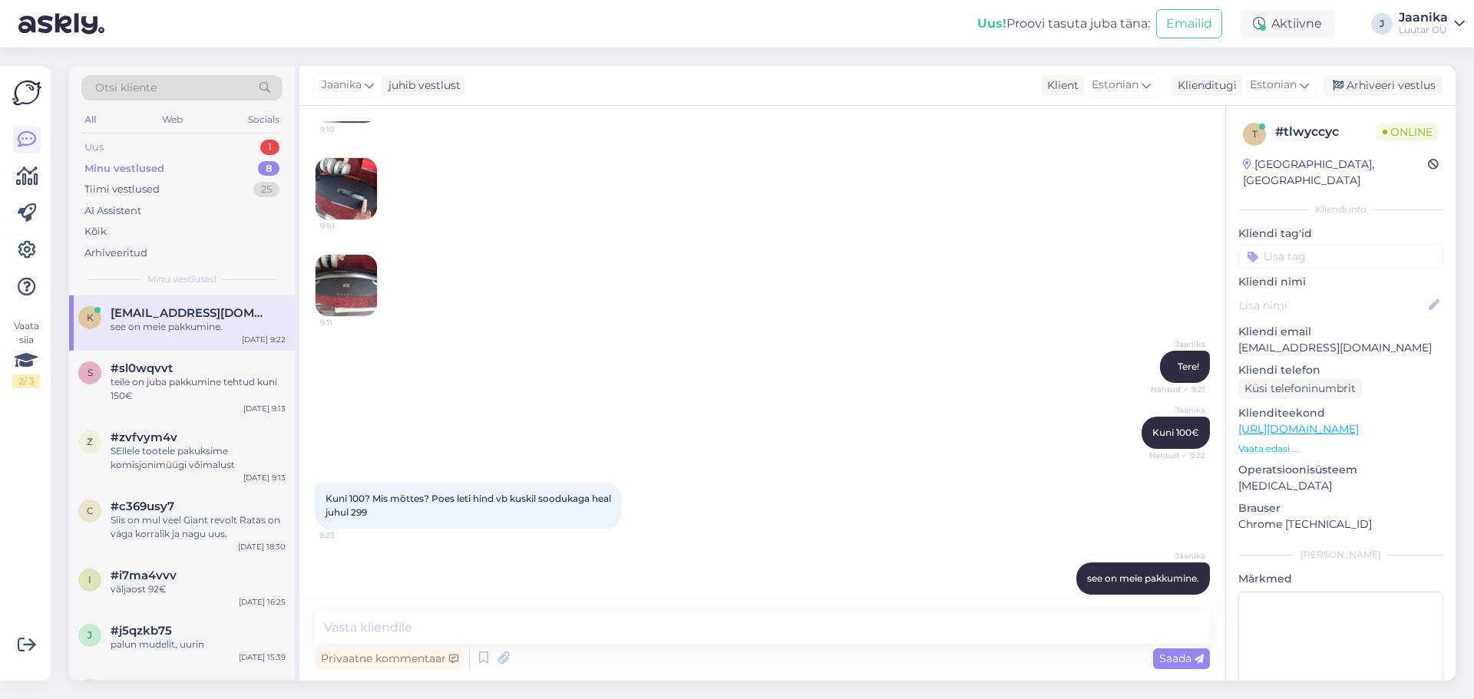
click at [120, 150] on div "Uus 1" at bounding box center [181, 147] width 201 height 21
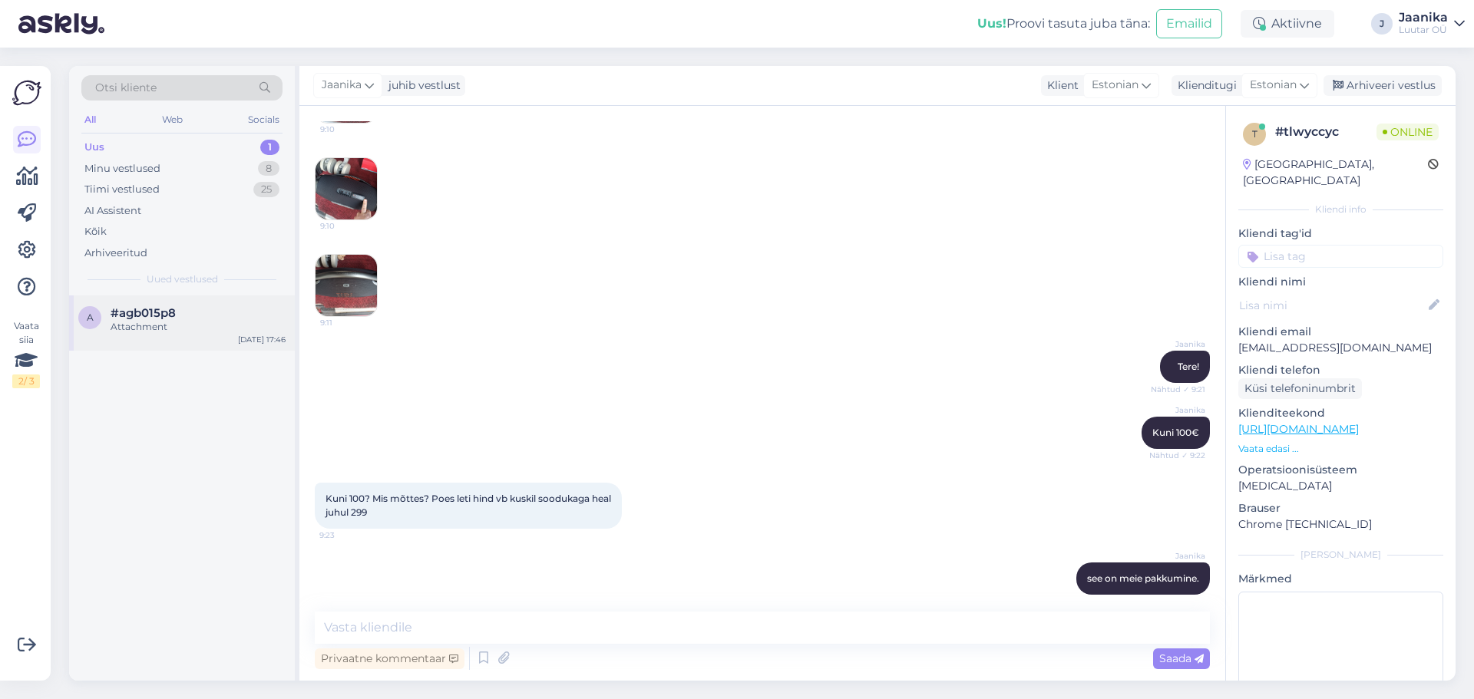
click at [156, 333] on div "Attachment" at bounding box center [198, 327] width 175 height 14
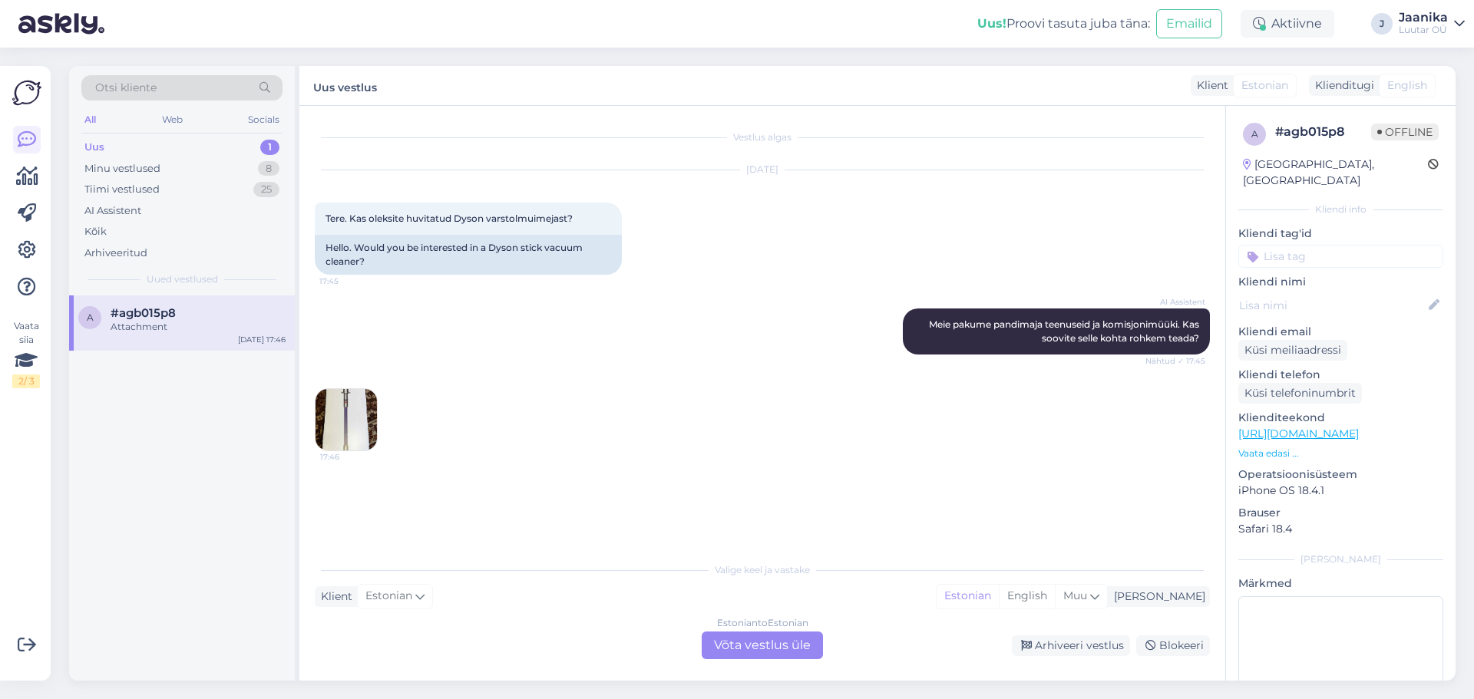
click at [775, 648] on div "Estonian to Estonian Võta vestlus üle" at bounding box center [762, 646] width 121 height 28
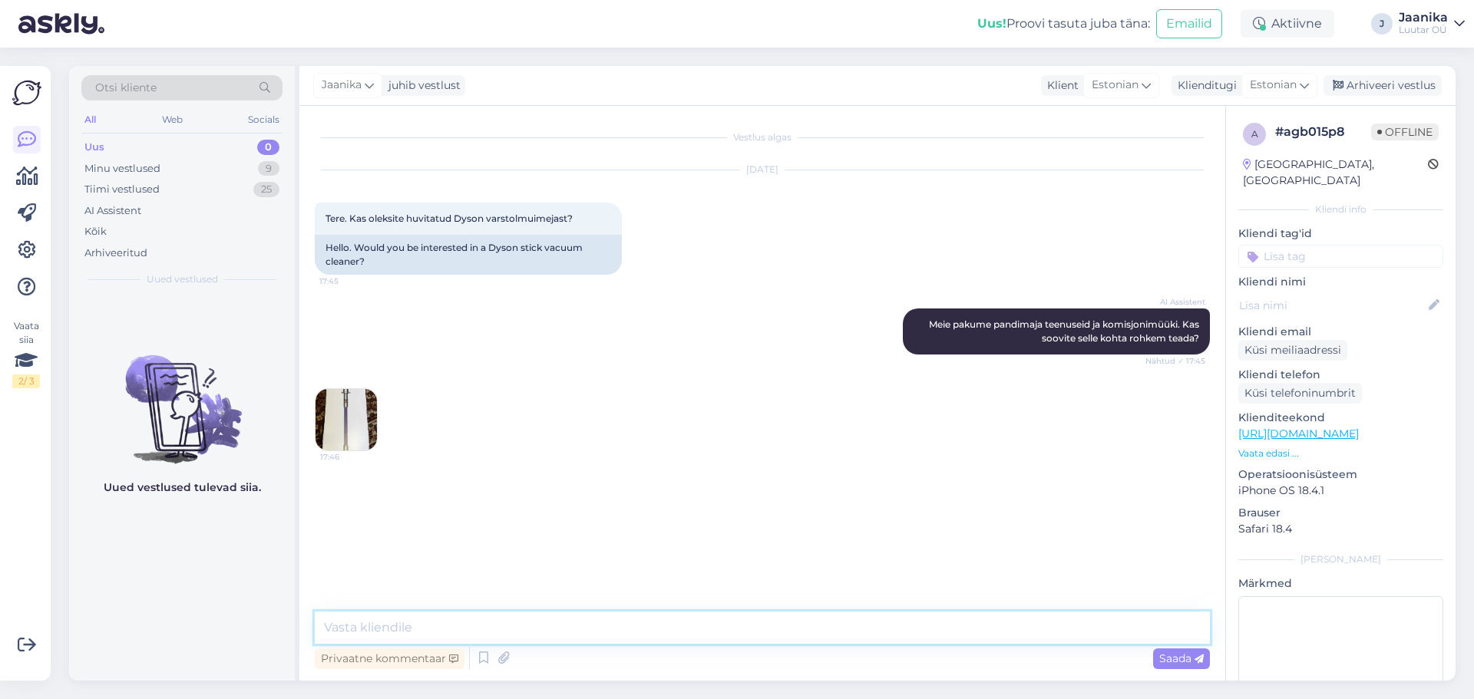
click at [695, 634] on textarea at bounding box center [762, 628] width 895 height 32
type textarea "Tere!"
click at [367, 420] on img at bounding box center [346, 419] width 61 height 61
click at [464, 630] on textarea at bounding box center [762, 628] width 895 height 32
type textarea "uurin"
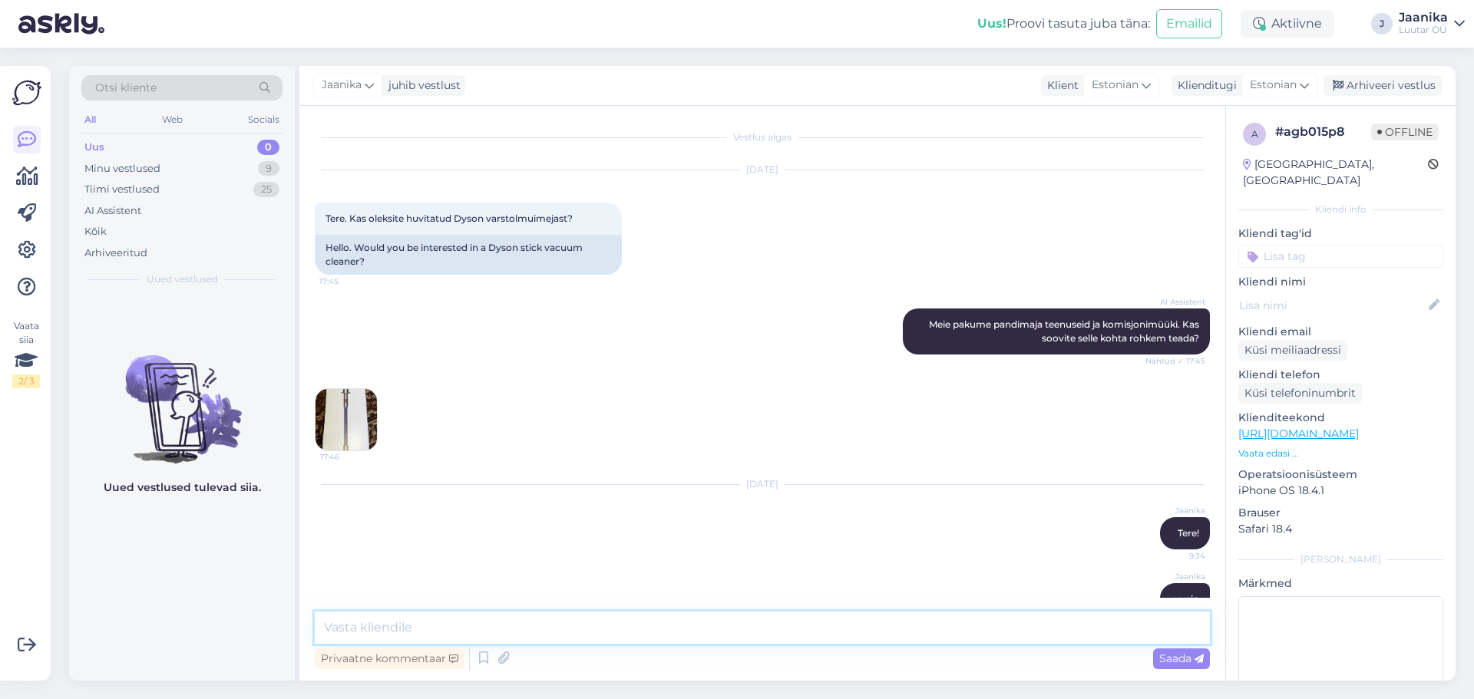
scroll to position [35, 0]
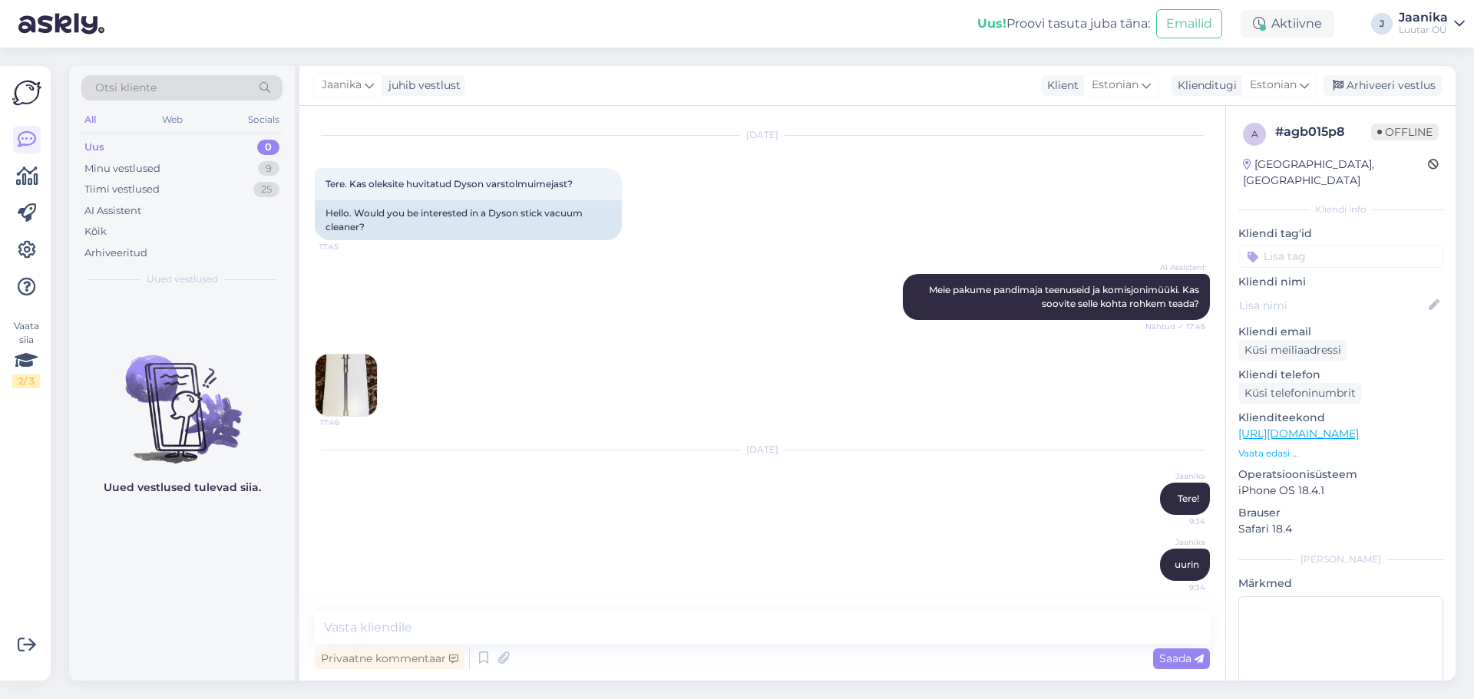
click at [354, 382] on img at bounding box center [346, 385] width 61 height 61
click at [674, 614] on textarea at bounding box center [762, 628] width 895 height 32
type textarea "kuni 270€"
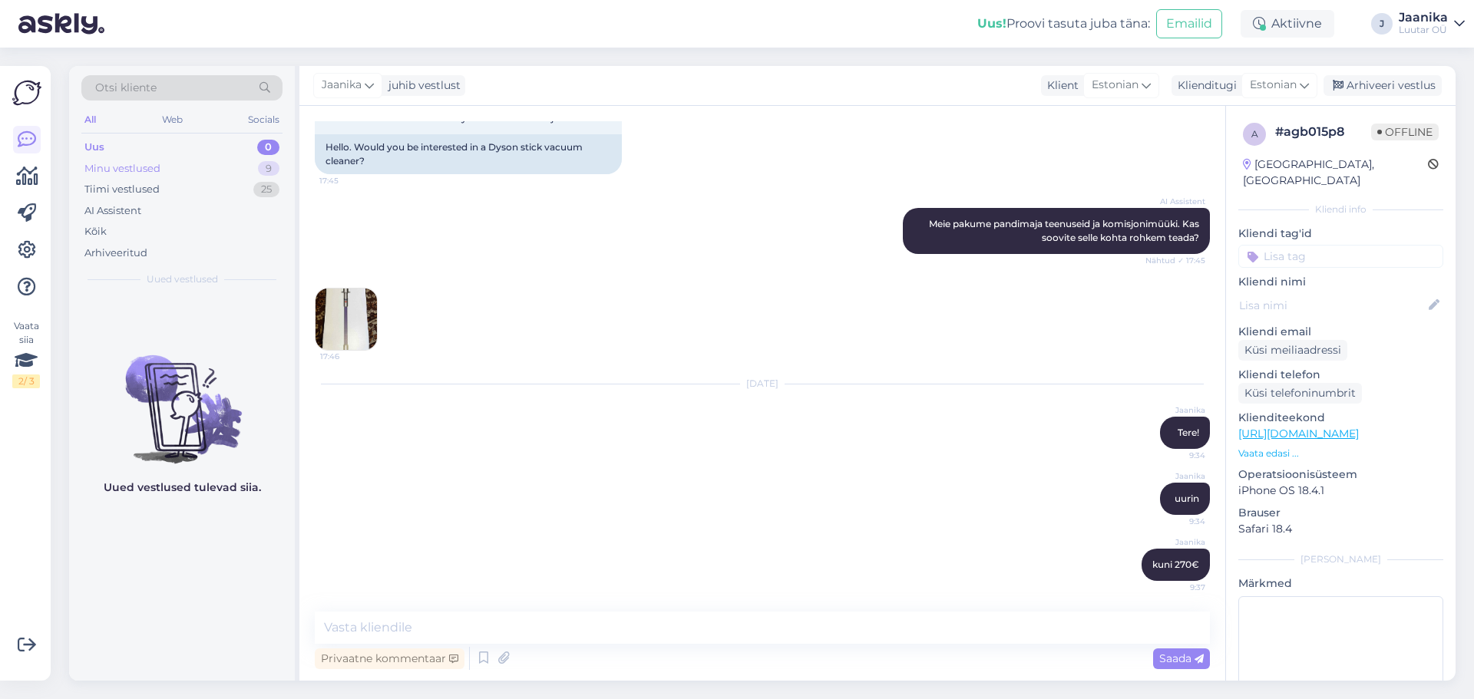
click at [143, 161] on div "Minu vestlused" at bounding box center [122, 168] width 76 height 15
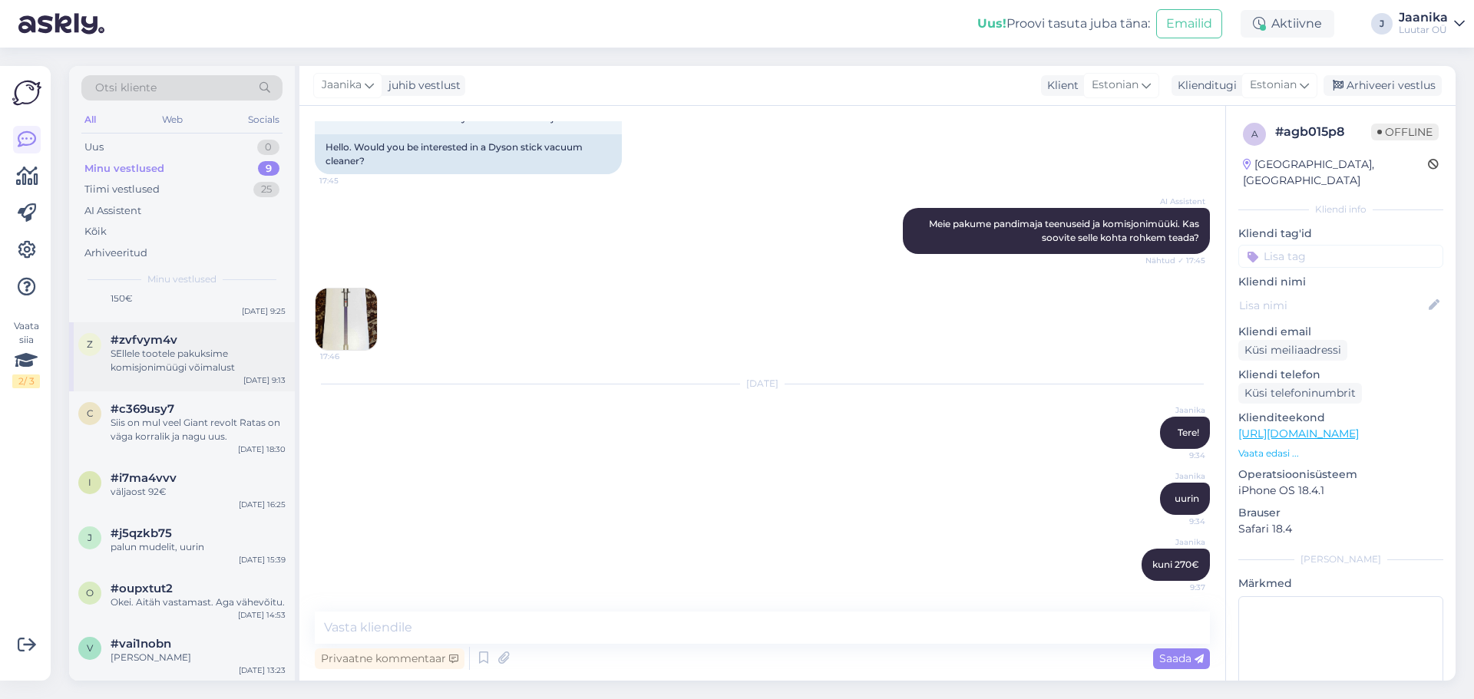
scroll to position [154, 0]
click at [182, 443] on div "c #c369usy7 Siis on mul veel Giant revolt Ratas on väga korralik ja nagu uus. […" at bounding box center [182, 425] width 226 height 69
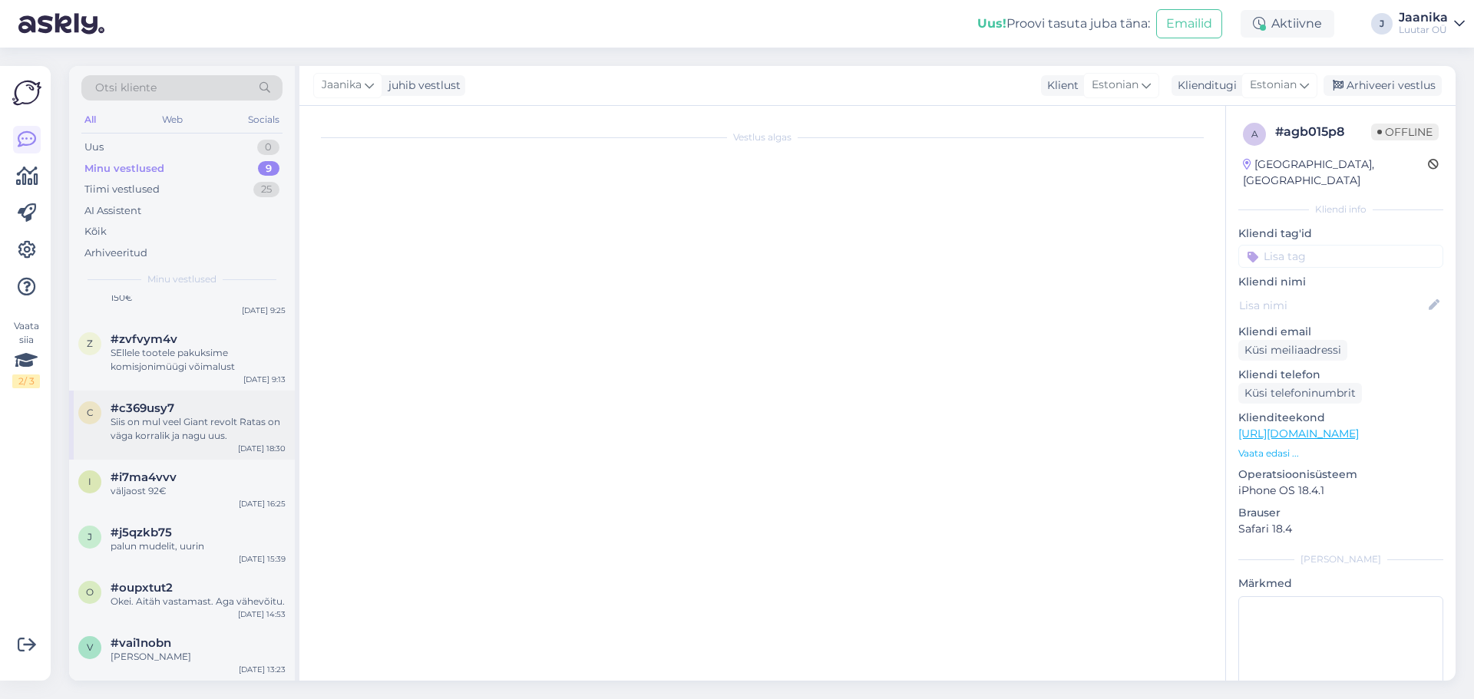
scroll to position [1364, 0]
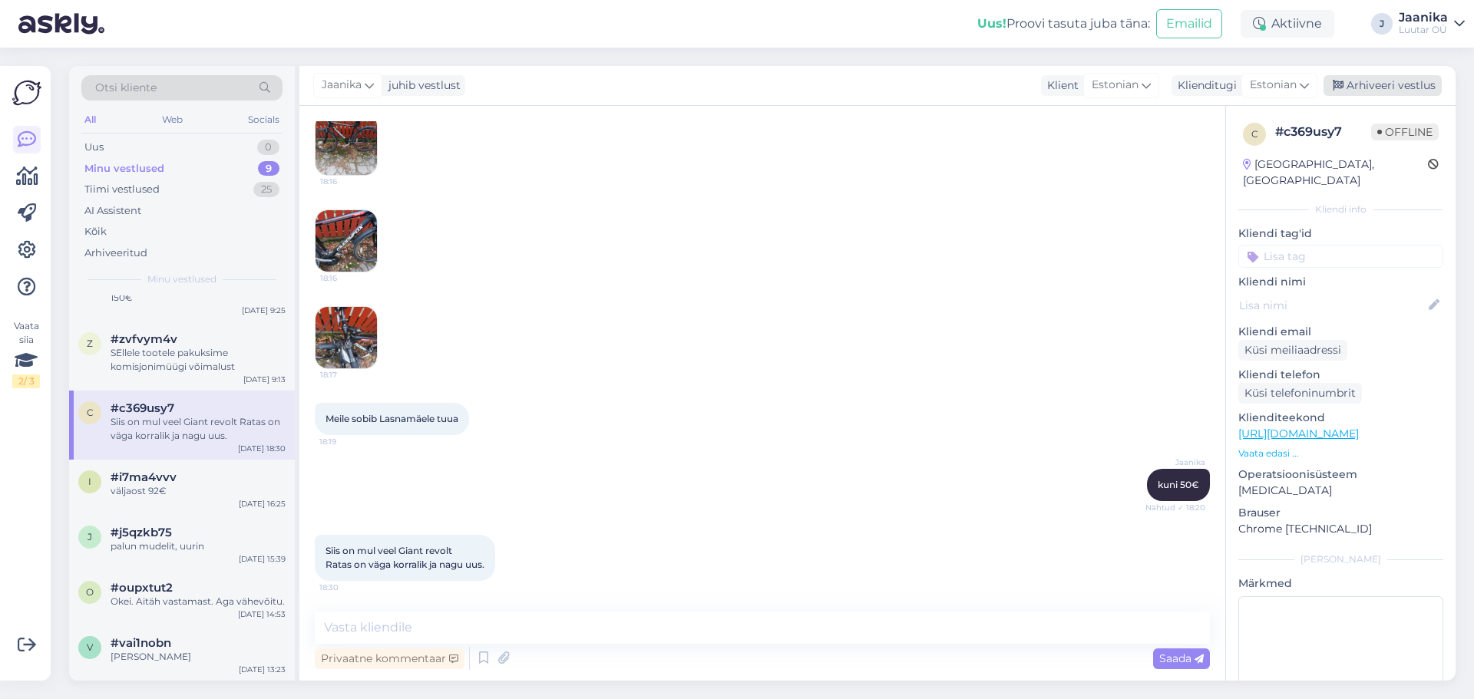
click at [1377, 79] on div "Arhiveeri vestlus" at bounding box center [1383, 85] width 118 height 21
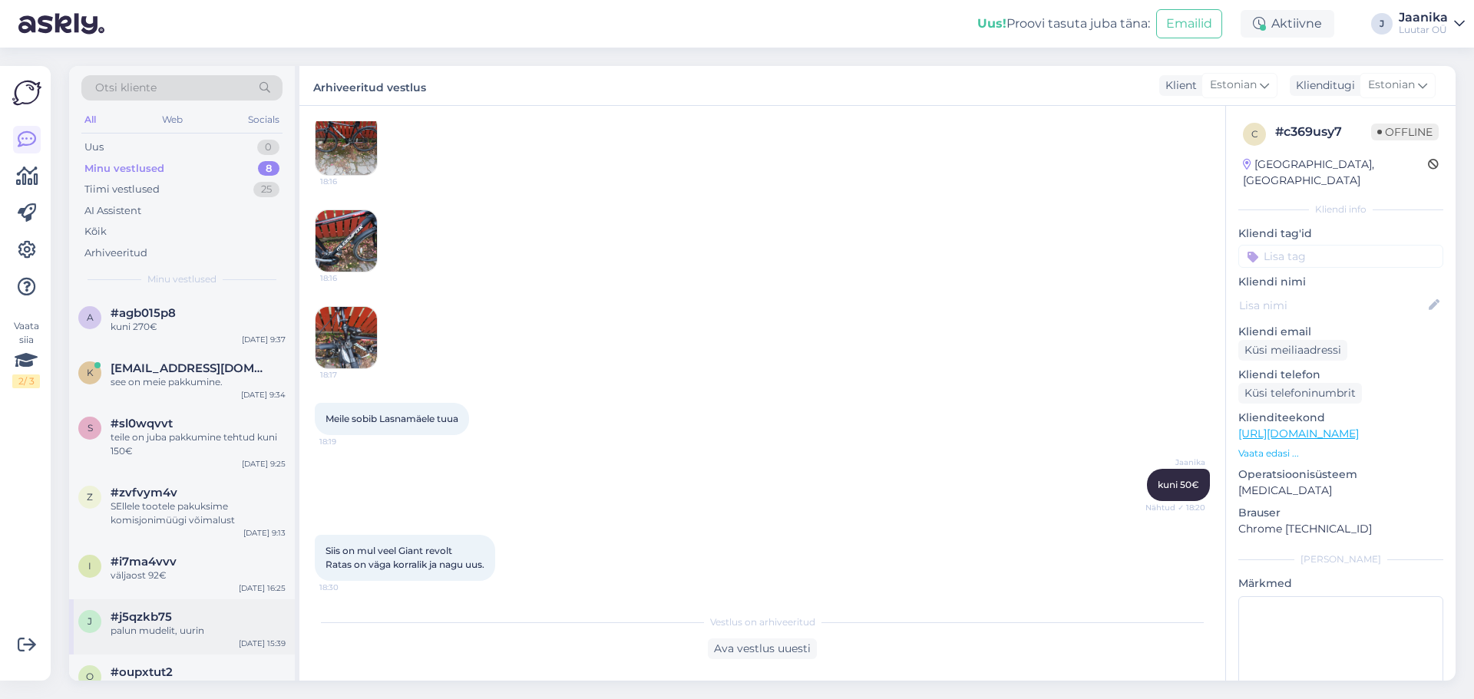
click at [145, 618] on span "#j5qzkb75" at bounding box center [141, 617] width 61 height 14
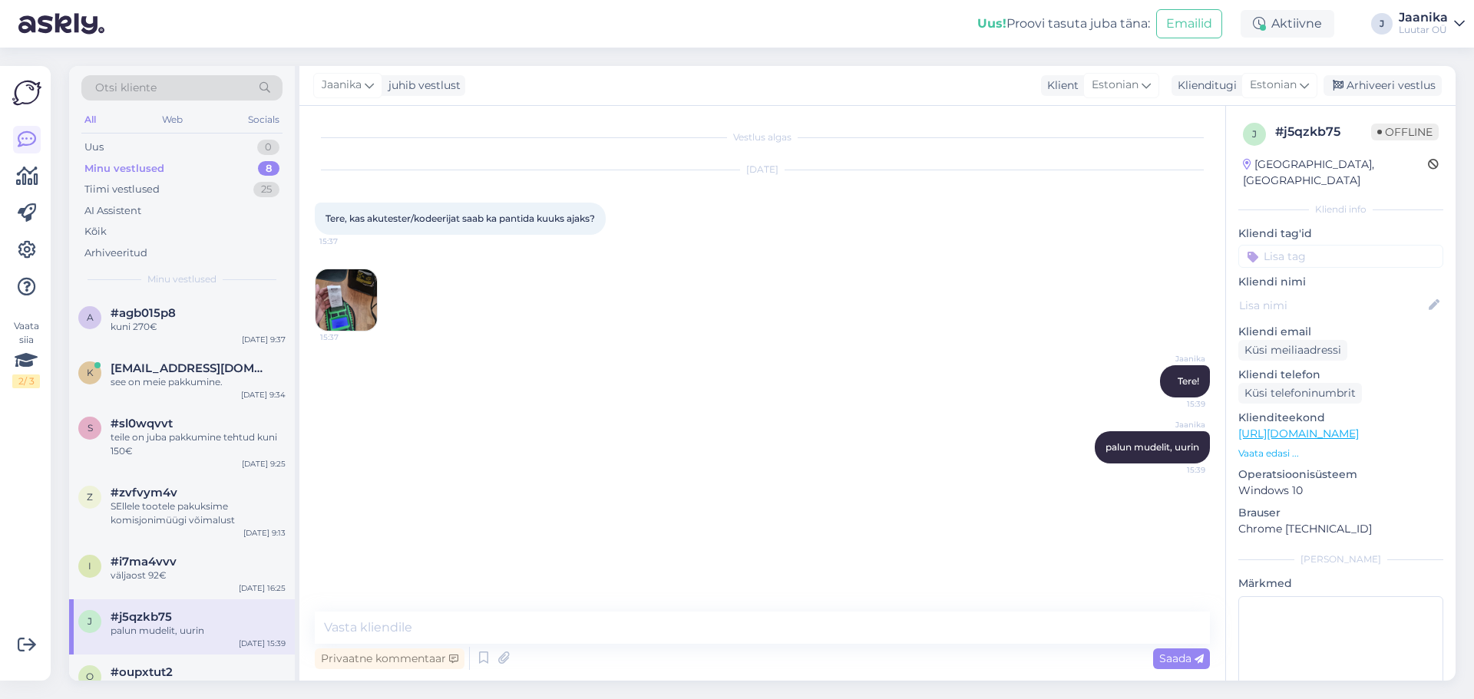
drag, startPoint x: 1377, startPoint y: 81, endPoint x: 1318, endPoint y: 96, distance: 60.9
click at [1377, 81] on div "Arhiveeri vestlus" at bounding box center [1383, 85] width 118 height 21
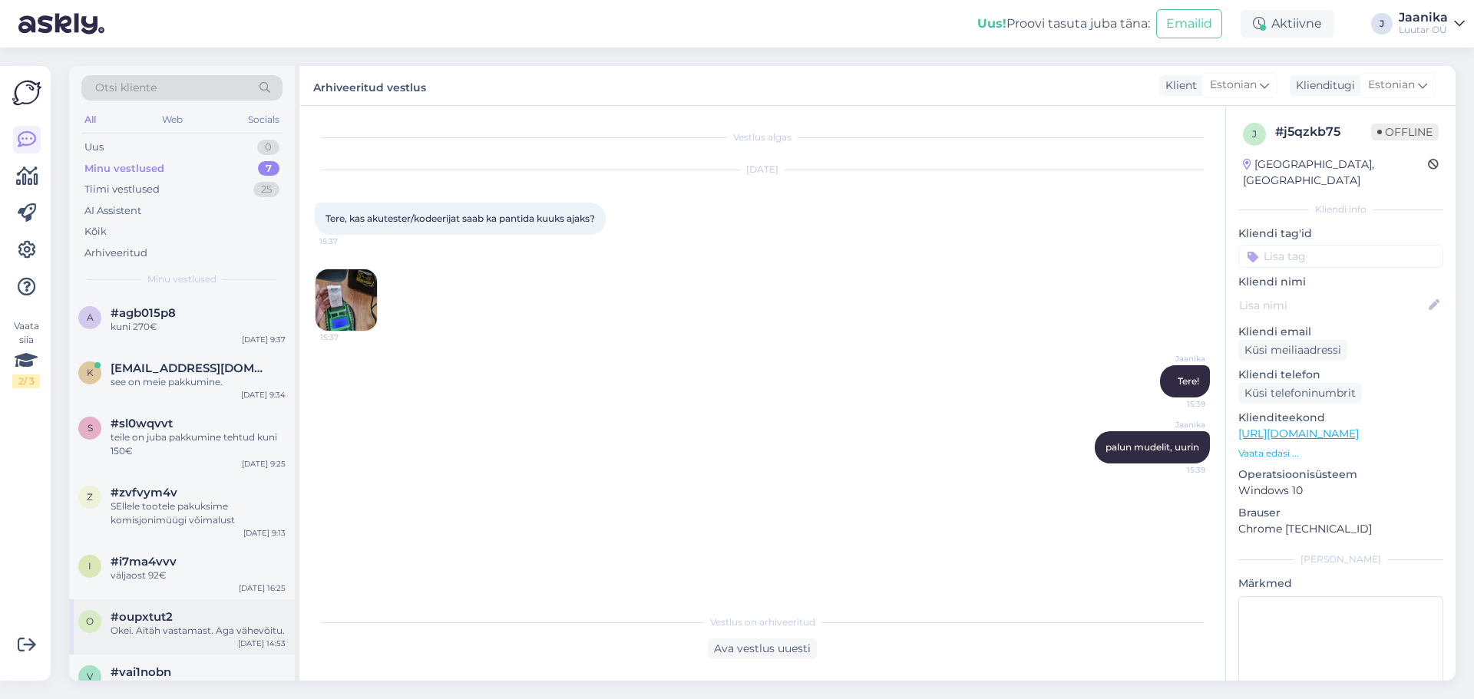
click at [170, 627] on div "Okei. Aitäh vastamast. Aga vähevõitu." at bounding box center [198, 631] width 175 height 14
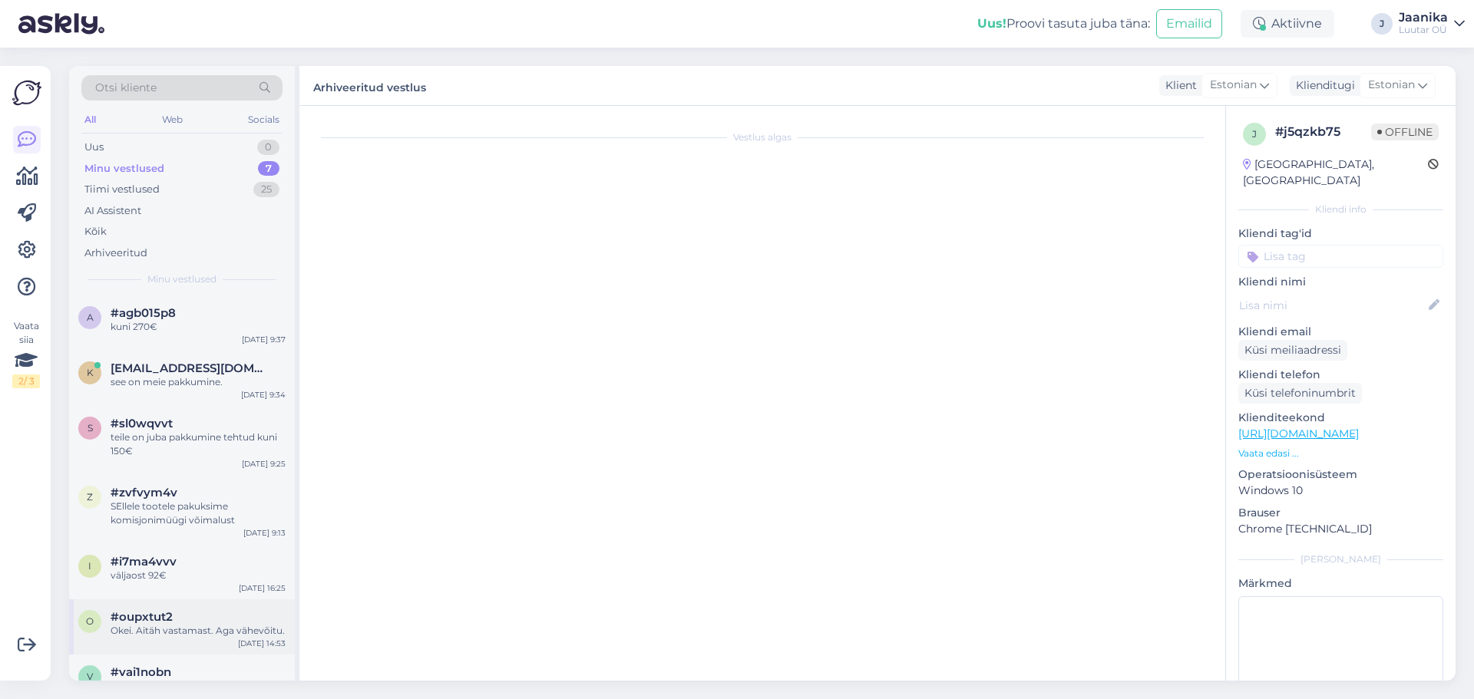
scroll to position [1423, 0]
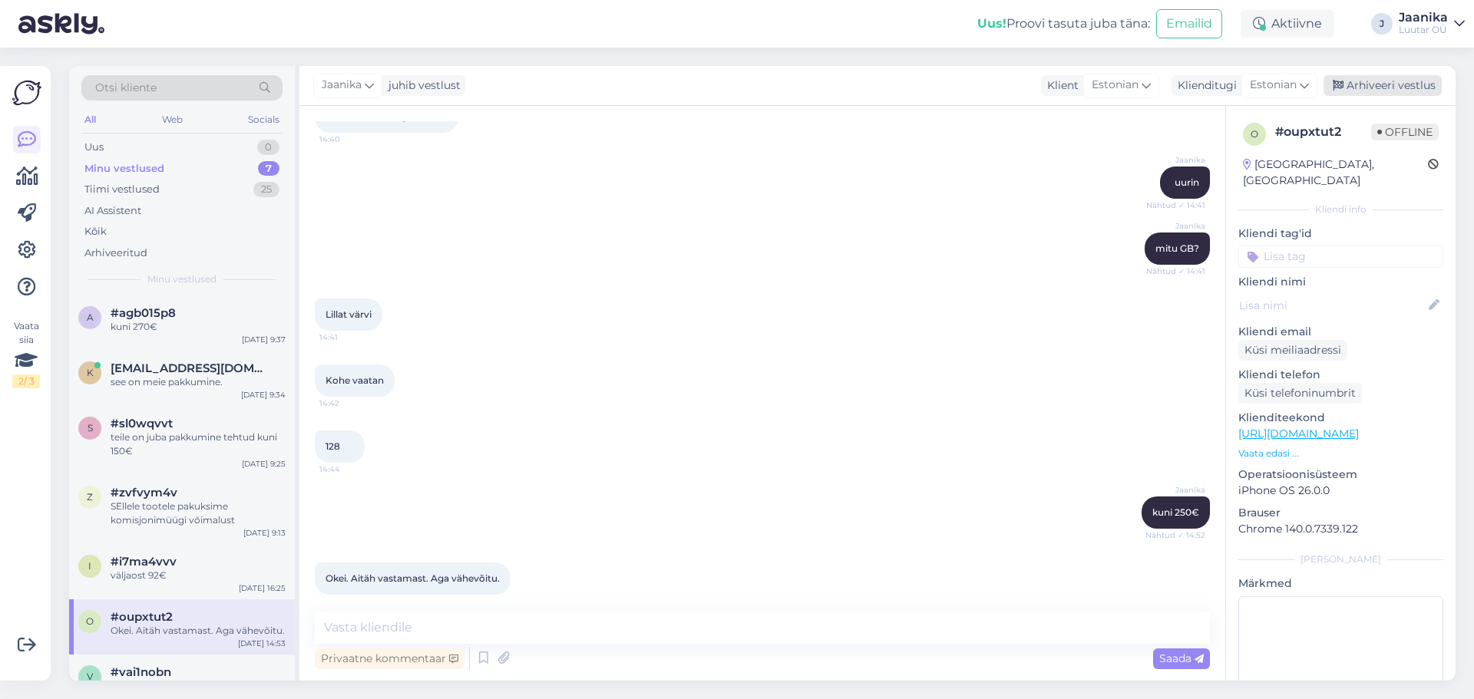
click at [1370, 94] on div "Arhiveeri vestlus" at bounding box center [1383, 85] width 118 height 21
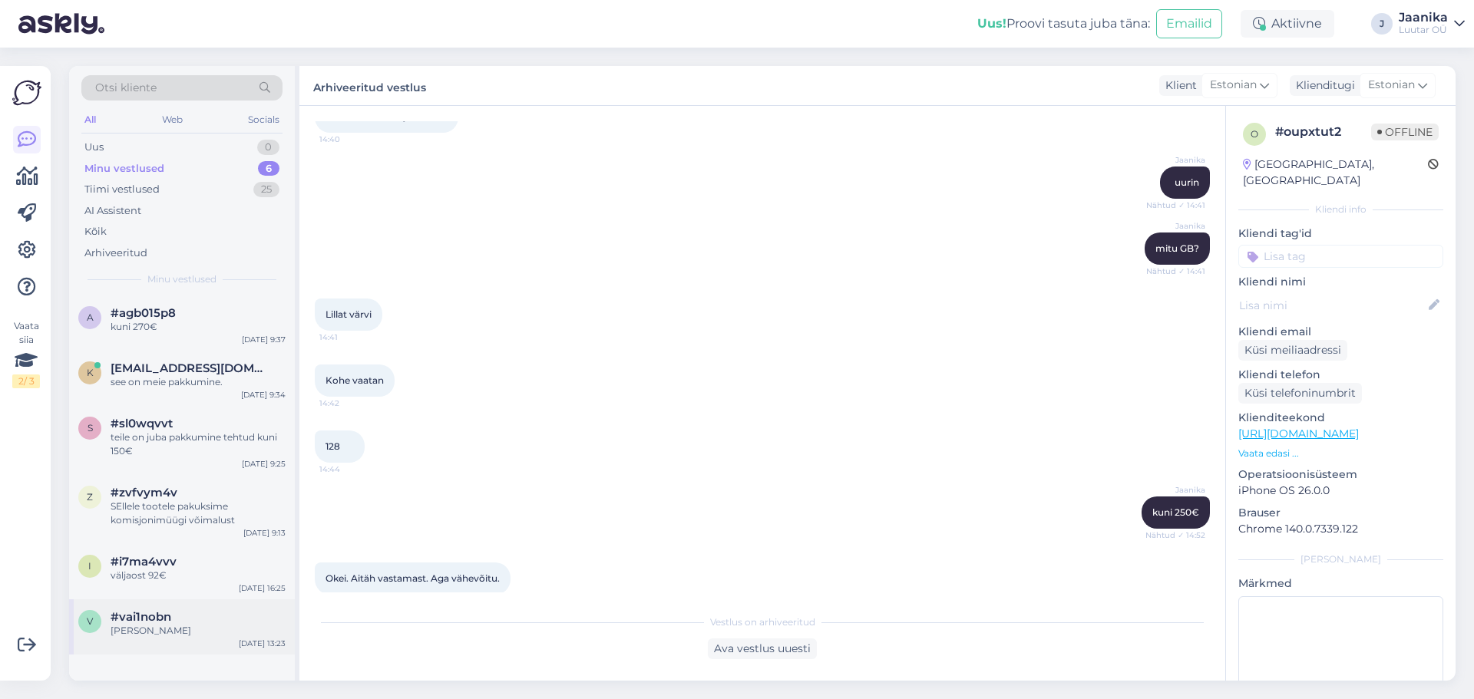
click at [197, 613] on div "#vai1nobn" at bounding box center [198, 617] width 175 height 14
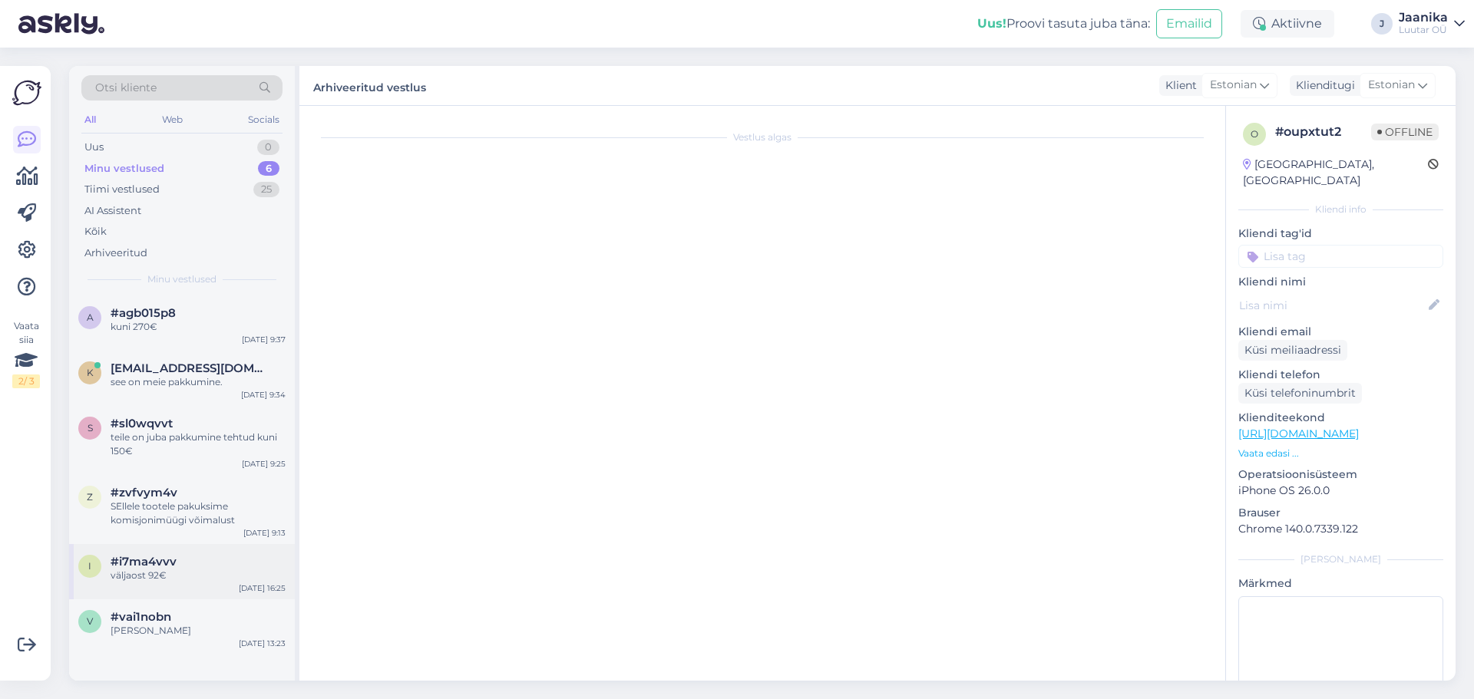
scroll to position [285, 0]
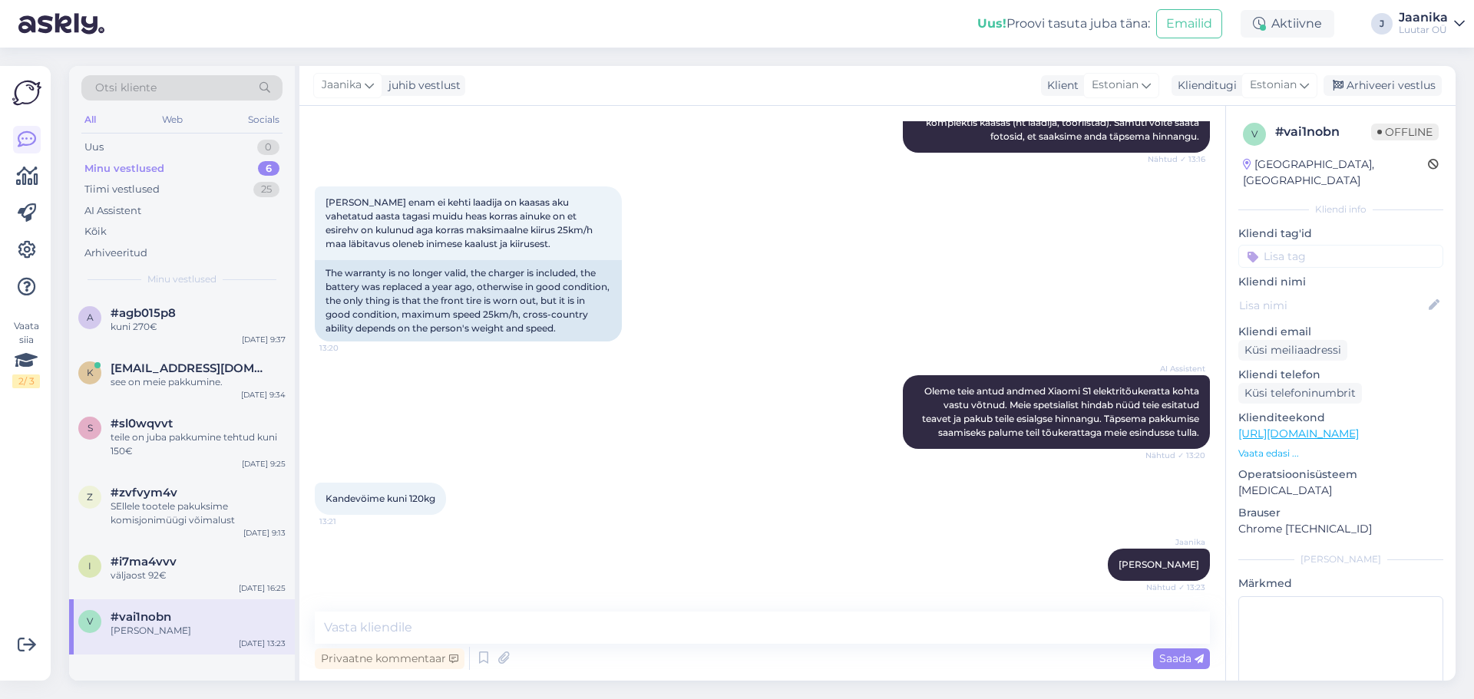
click at [1367, 97] on div "Jaanika juhib vestlust Klient [DEMOGRAPHIC_DATA] Klienditugi [DEMOGRAPHIC_DATA]…" at bounding box center [877, 86] width 1156 height 40
click at [1350, 84] on div "Arhiveeri vestlus" at bounding box center [1383, 85] width 118 height 21
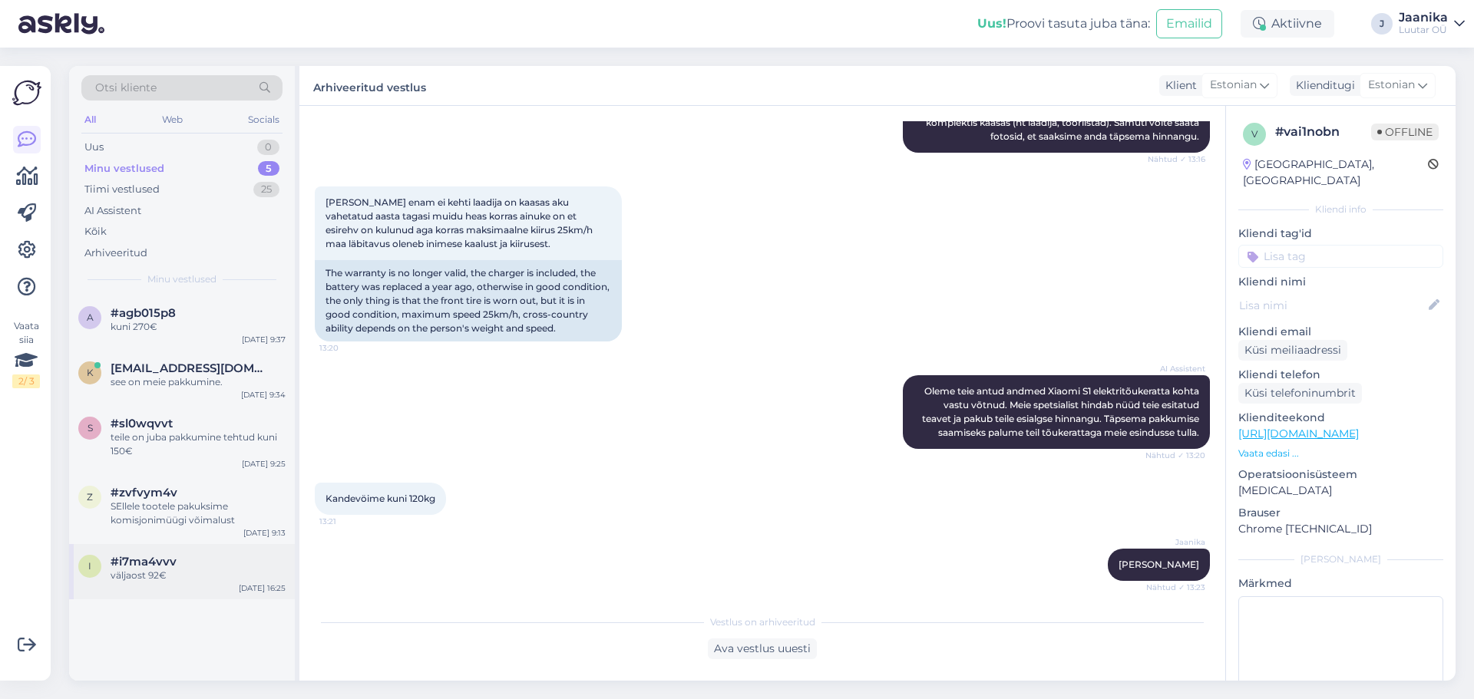
click at [162, 561] on span "#i7ma4vvv" at bounding box center [144, 562] width 66 height 14
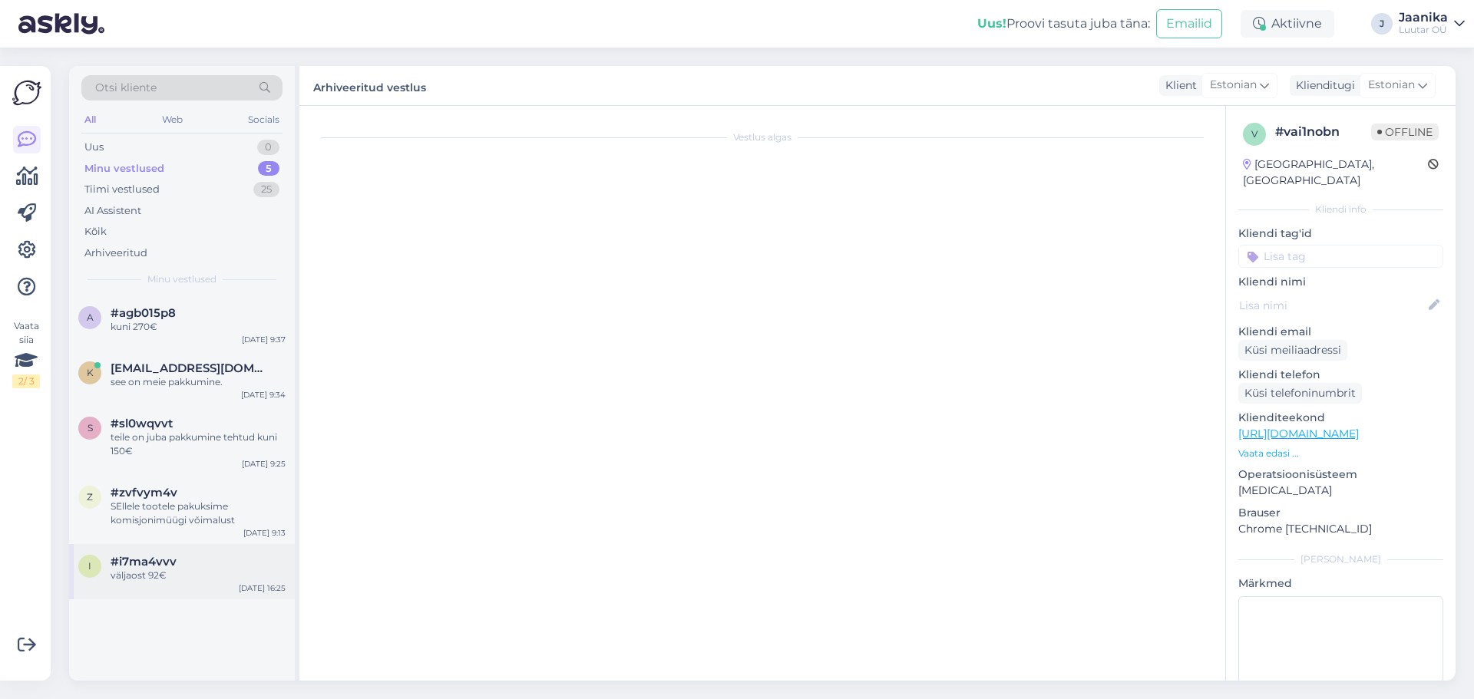
scroll to position [378, 0]
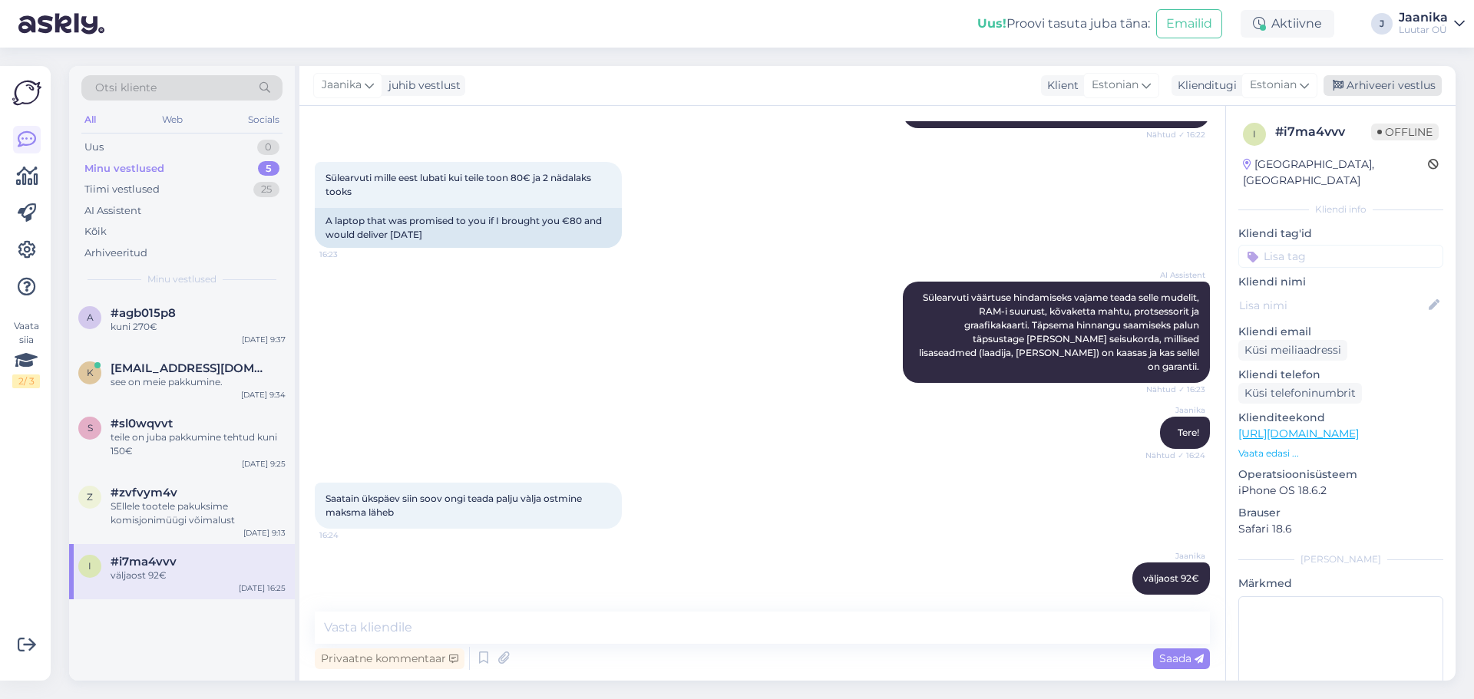
click at [1371, 86] on div "Arhiveeri vestlus" at bounding box center [1383, 85] width 118 height 21
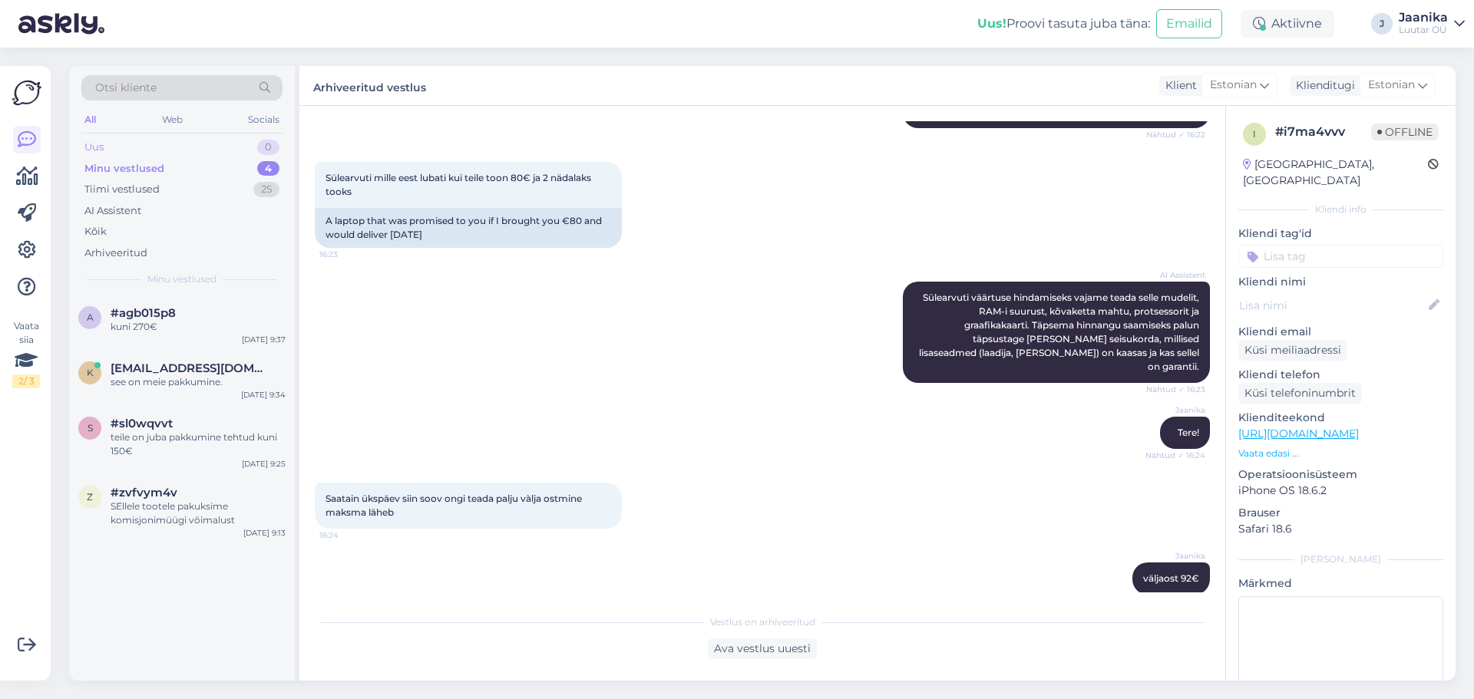
click at [120, 146] on div "Uus 0" at bounding box center [181, 147] width 201 height 21
